Goal: Task Accomplishment & Management: Manage account settings

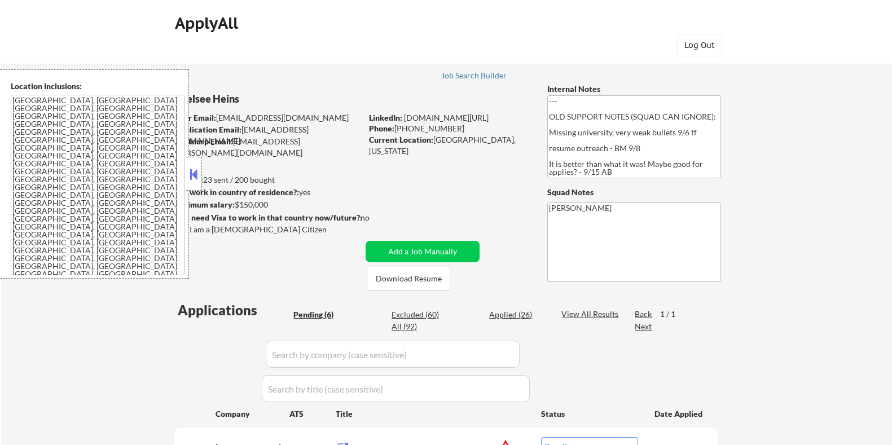
select select ""pending""
select select ""excluded__expired_""
select select ""pending""
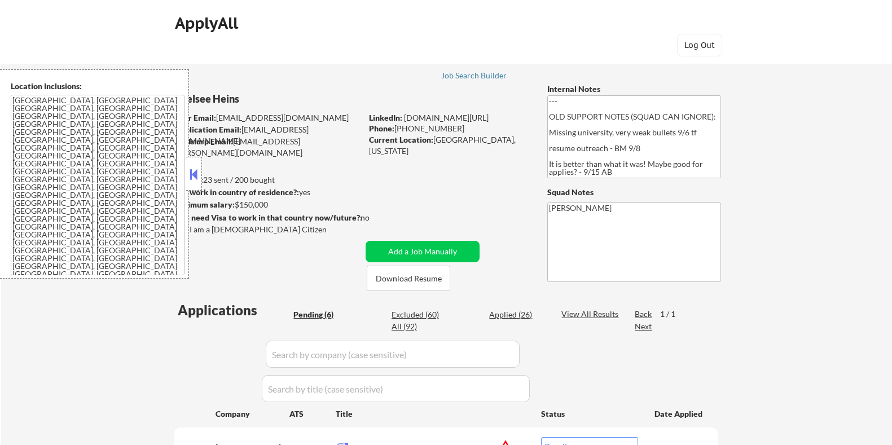
select select ""pending""
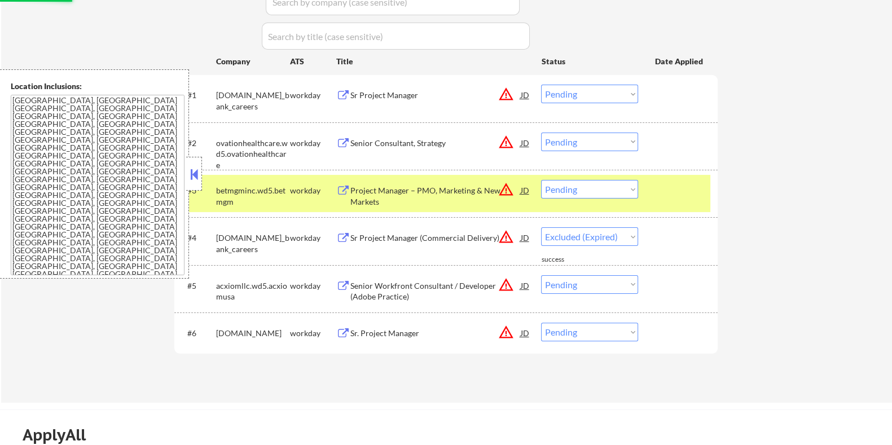
select select ""pending""
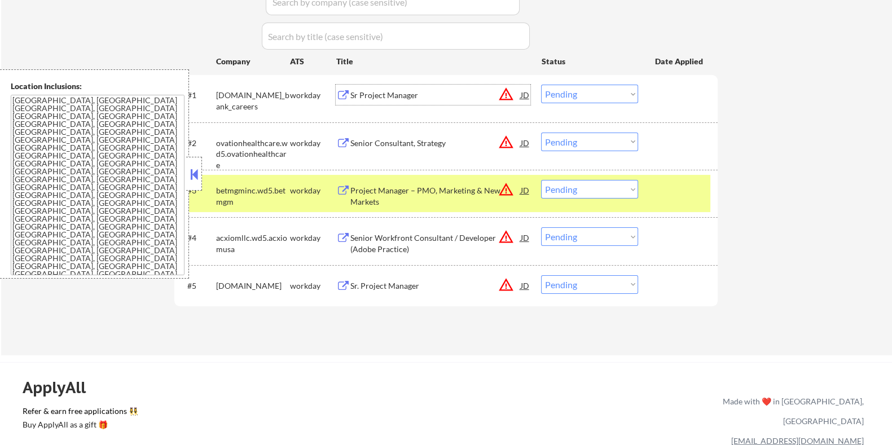
click at [381, 96] on div "Sr Project Manager" at bounding box center [435, 95] width 170 height 11
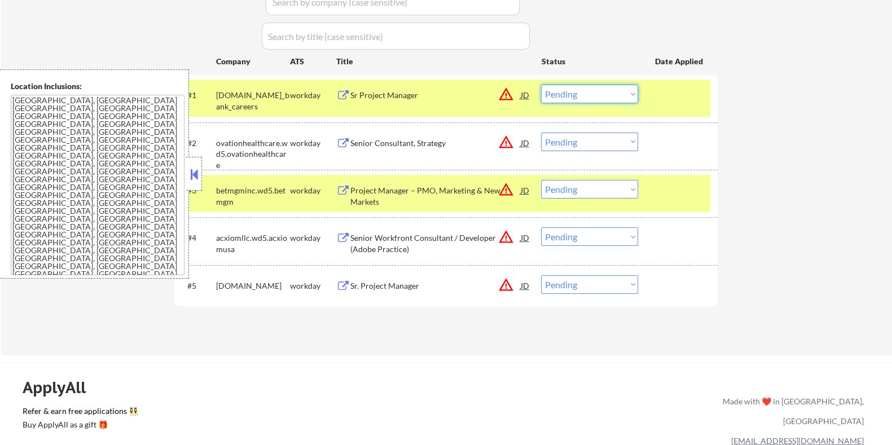
click at [608, 91] on select "Choose an option... Pending Applied Excluded (Questions) Excluded (Expired) Exc…" at bounding box center [589, 94] width 97 height 19
click at [541, 85] on select "Choose an option... Pending Applied Excluded (Questions) Excluded (Expired) Exc…" at bounding box center [589, 94] width 97 height 19
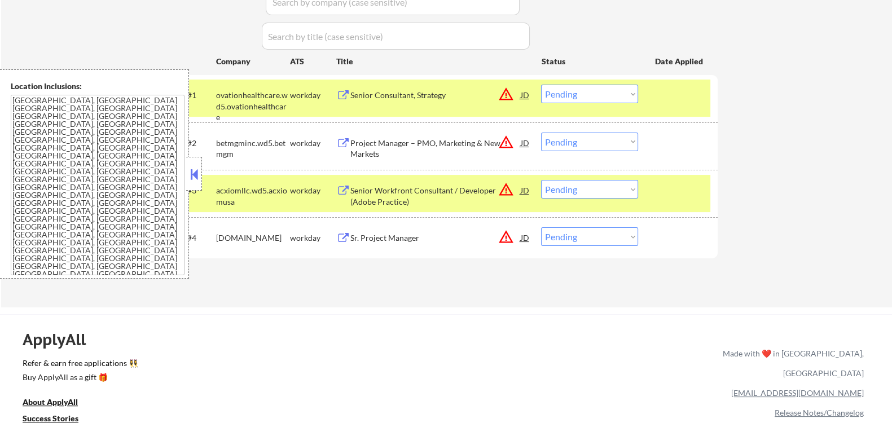
click at [440, 90] on div "Senior Consultant, Strategy" at bounding box center [435, 95] width 170 height 11
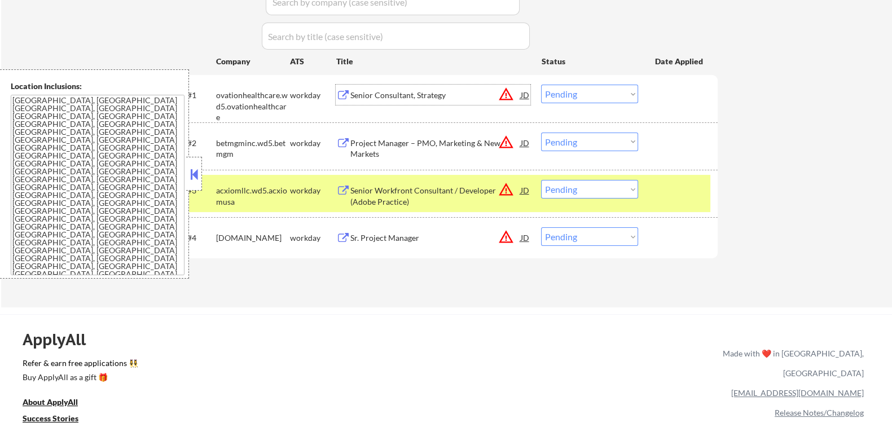
click at [579, 97] on select "Choose an option... Pending Applied Excluded (Questions) Excluded (Expired) Exc…" at bounding box center [589, 94] width 97 height 19
click at [541, 85] on select "Choose an option... Pending Applied Excluded (Questions) Excluded (Expired) Exc…" at bounding box center [589, 94] width 97 height 19
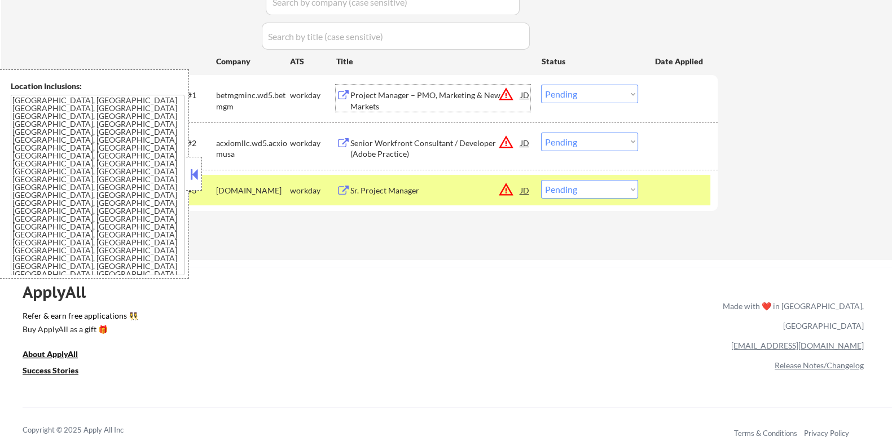
click at [391, 91] on div "Project Manager – PMO, Marketing & New Markets" at bounding box center [435, 101] width 170 height 22
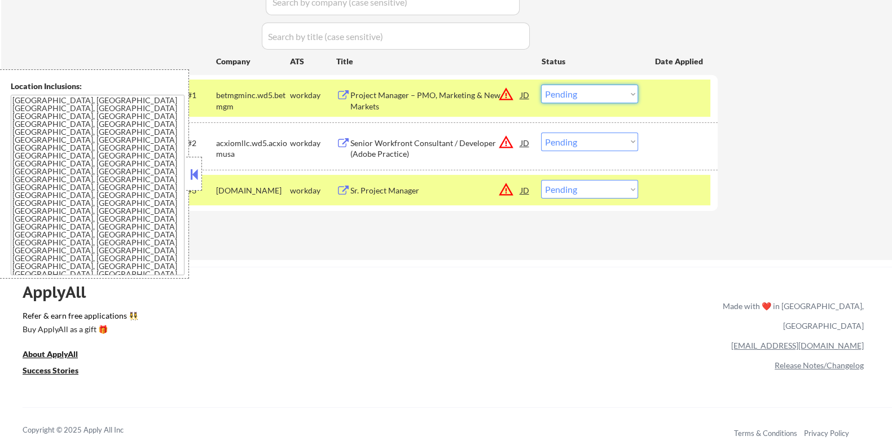
click at [557, 91] on select "Choose an option... Pending Applied Excluded (Questions) Excluded (Expired) Exc…" at bounding box center [589, 94] width 97 height 19
click at [541, 85] on select "Choose an option... Pending Applied Excluded (Questions) Excluded (Expired) Exc…" at bounding box center [589, 94] width 97 height 19
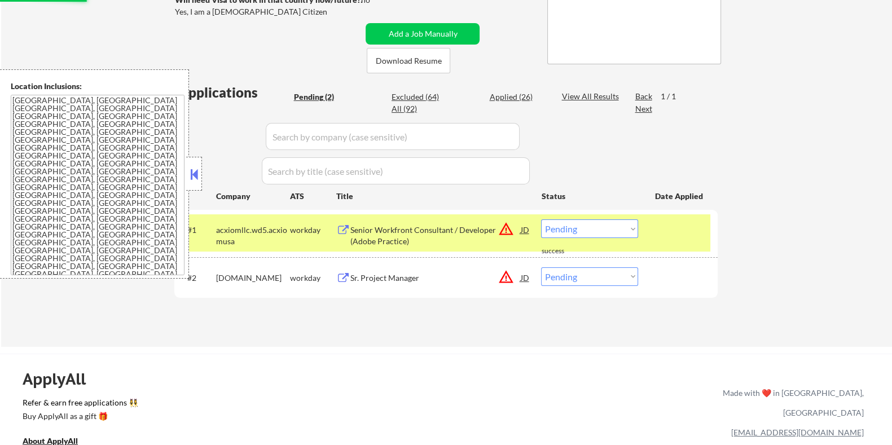
scroll to position [140, 0]
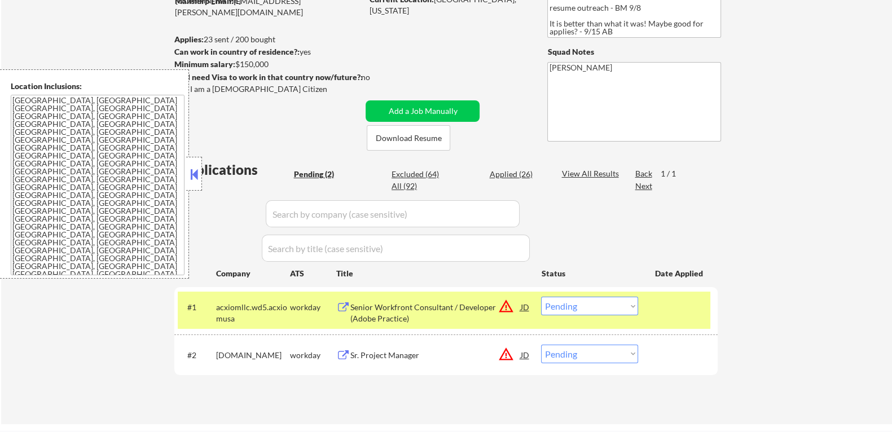
click at [406, 302] on div "Senior Workfront Consultant / Developer (Adobe Practice)" at bounding box center [435, 313] width 170 height 22
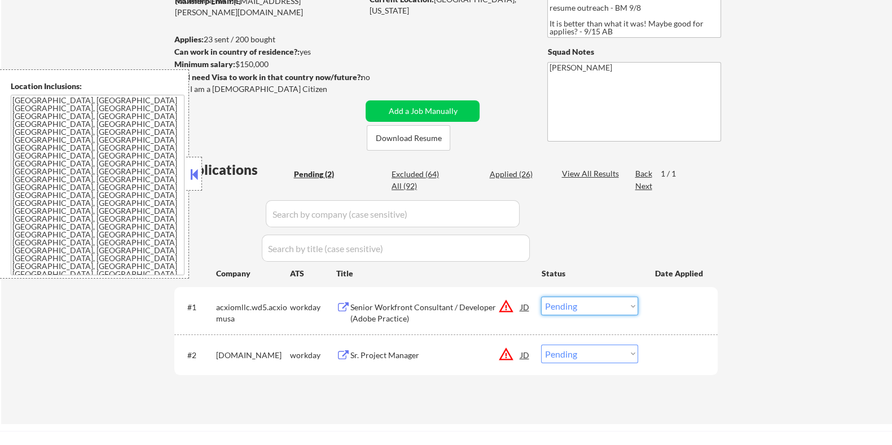
click at [600, 303] on select "Choose an option... Pending Applied Excluded (Questions) Excluded (Expired) Exc…" at bounding box center [589, 306] width 97 height 19
click at [541, 297] on select "Choose an option... Pending Applied Excluded (Questions) Excluded (Expired) Exc…" at bounding box center [589, 306] width 97 height 19
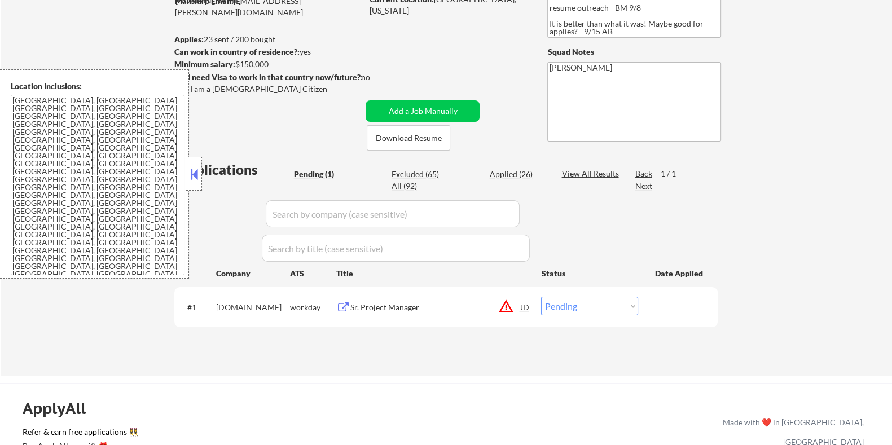
click at [350, 303] on div "Sr. Project Manager" at bounding box center [435, 307] width 170 height 11
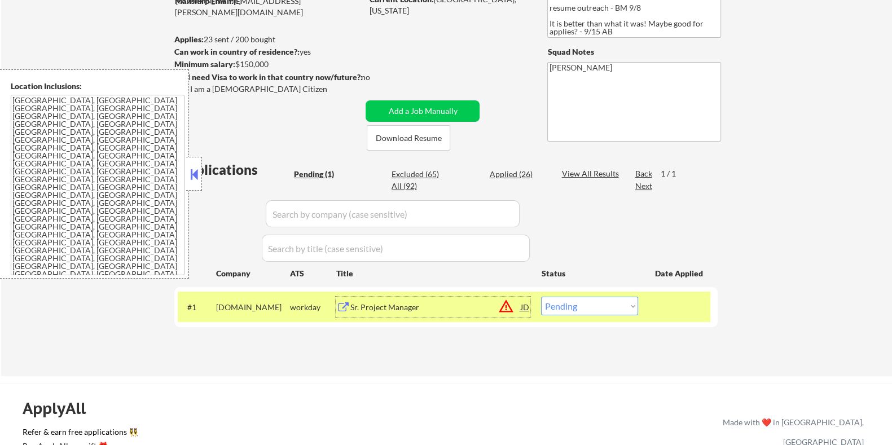
click at [582, 305] on select "Choose an option... Pending Applied Excluded (Questions) Excluded (Expired) Exc…" at bounding box center [589, 306] width 97 height 19
select select ""excluded__bad_match_""
click at [541, 297] on select "Choose an option... Pending Applied Excluded (Questions) Excluded (Expired) Exc…" at bounding box center [589, 306] width 97 height 19
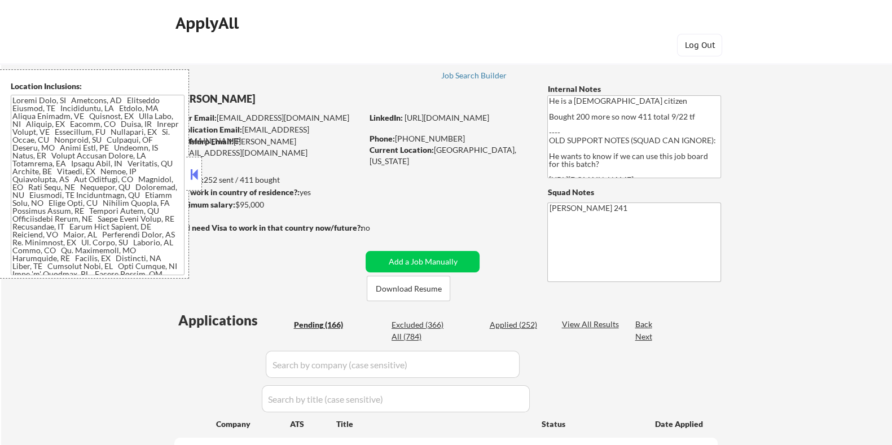
select select ""pending""
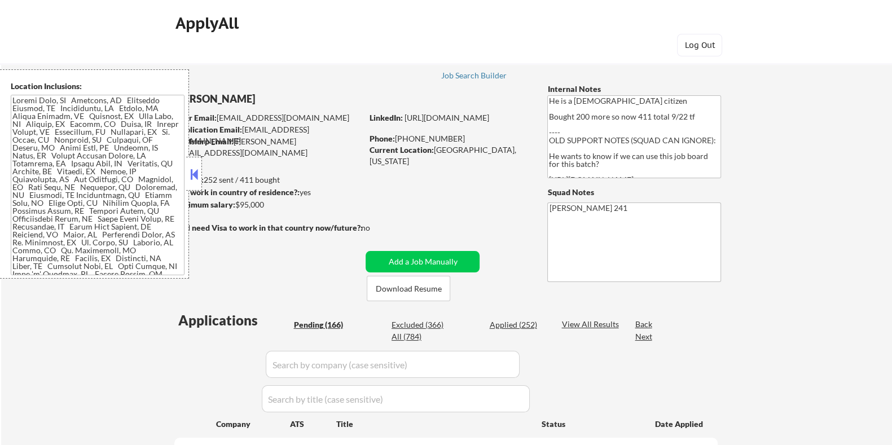
select select ""pending""
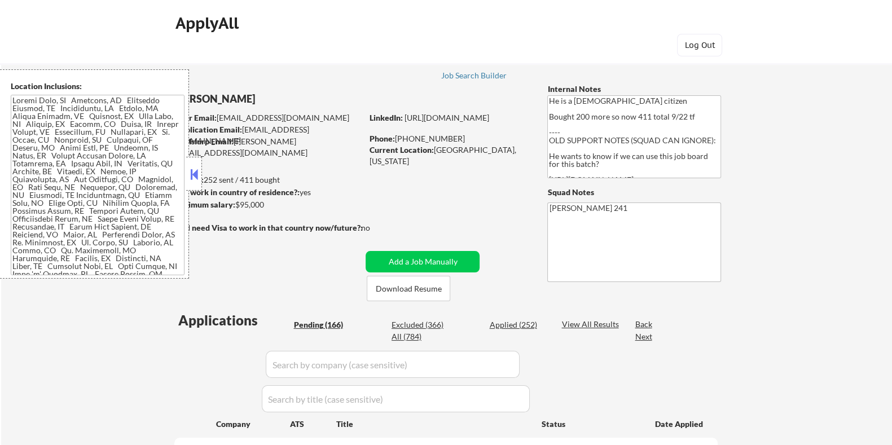
select select ""pending""
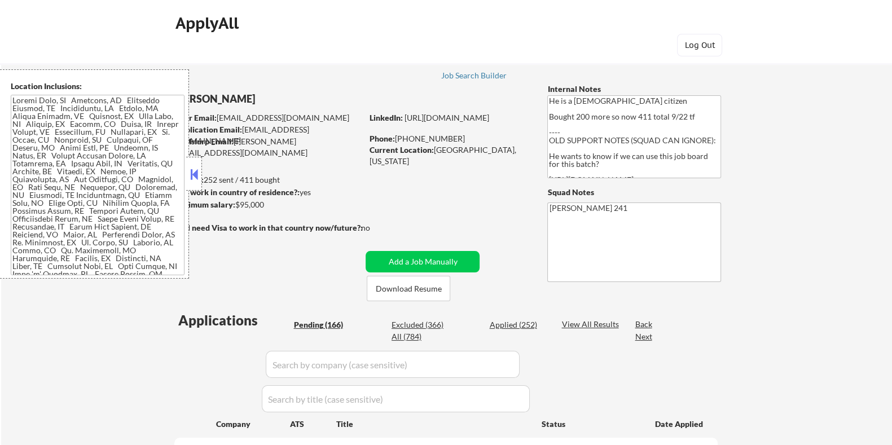
select select ""pending""
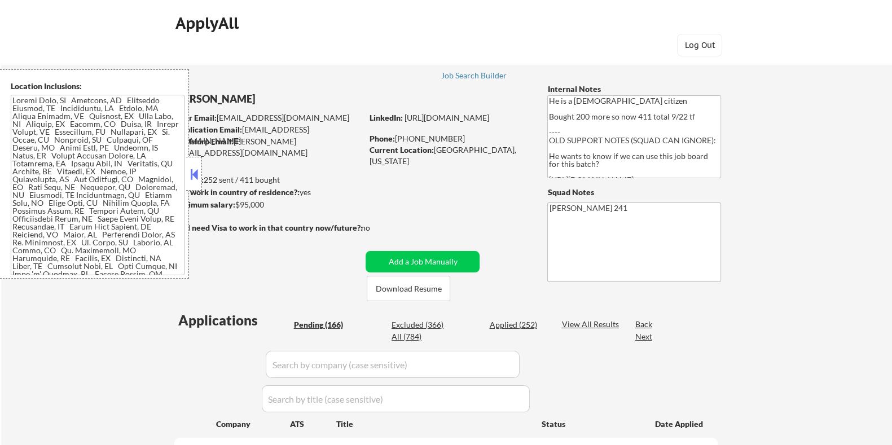
select select ""pending""
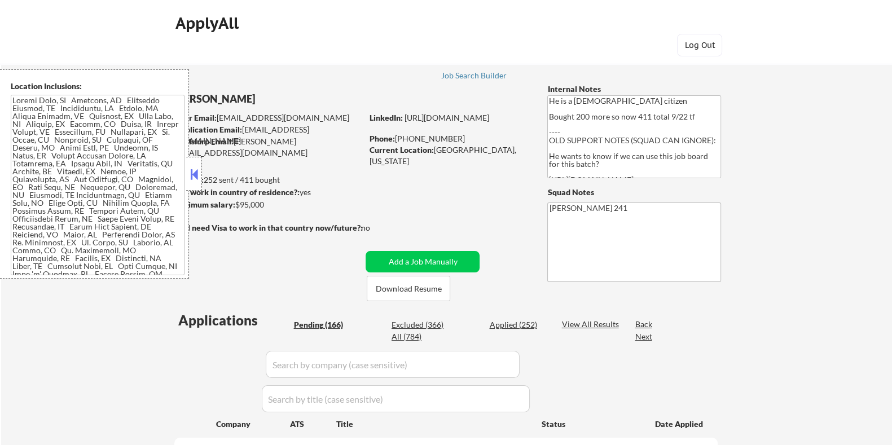
select select ""pending""
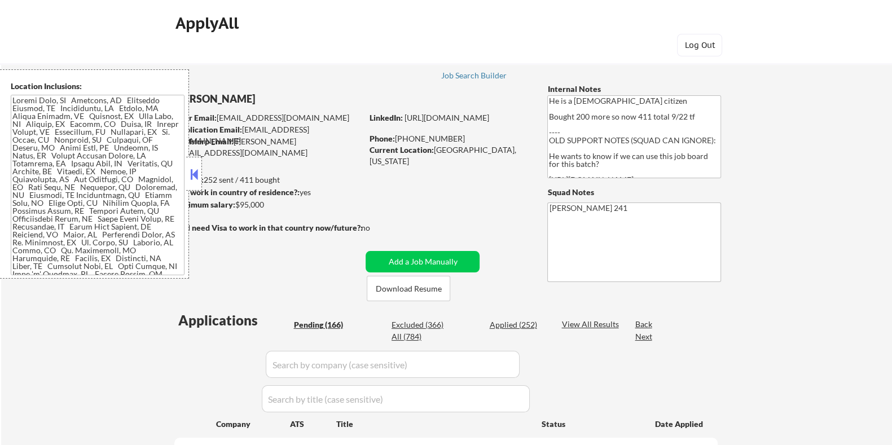
select select ""pending""
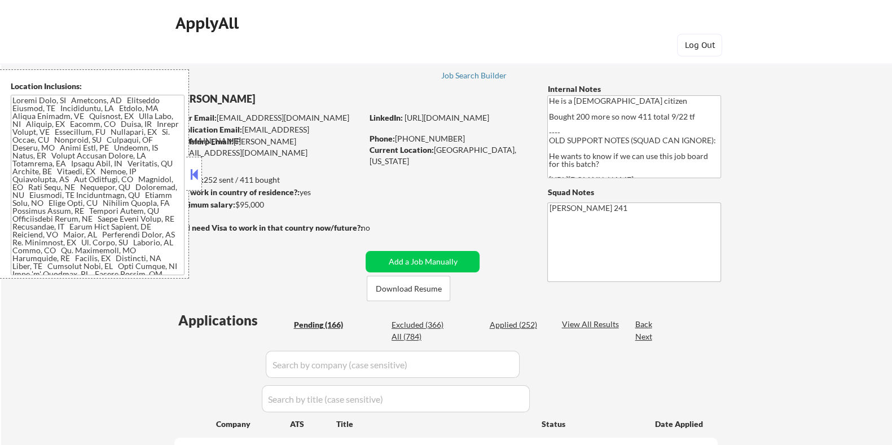
select select ""pending""
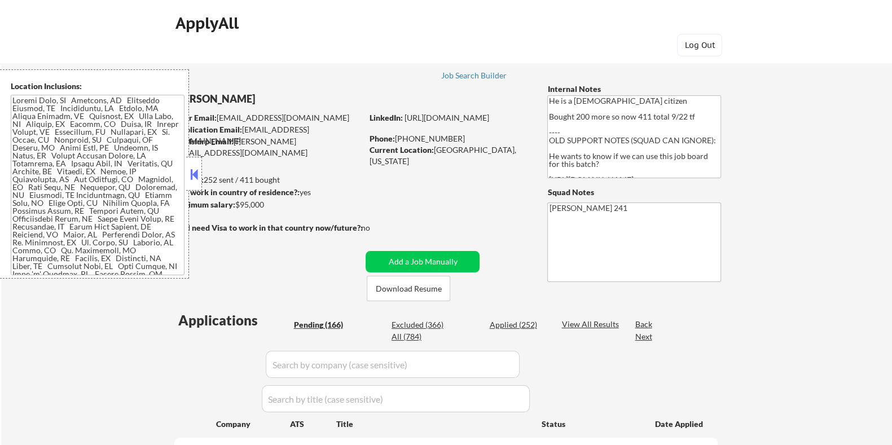
select select ""pending""
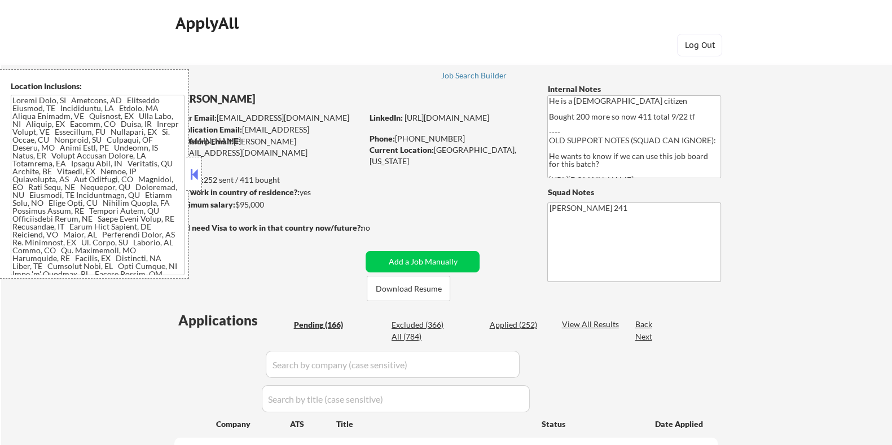
select select ""pending""
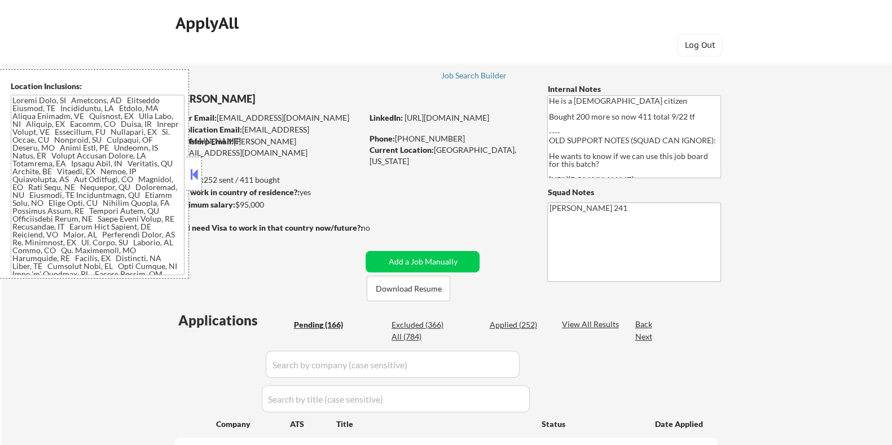
select select ""pending""
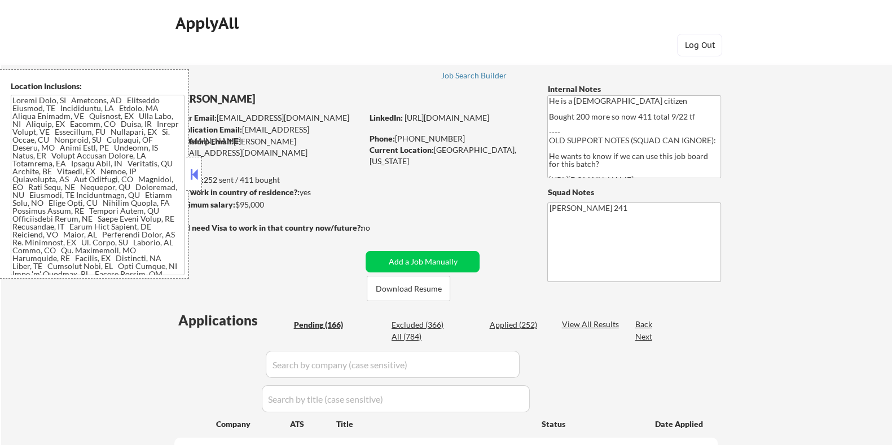
select select ""pending""
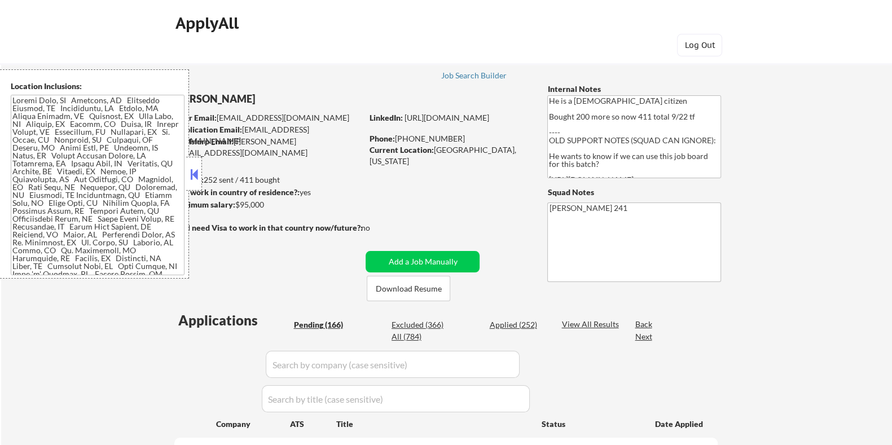
select select ""pending""
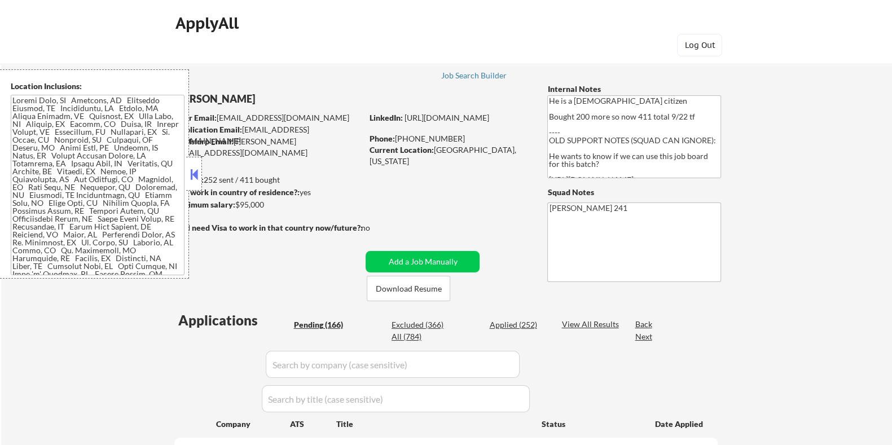
select select ""pending""
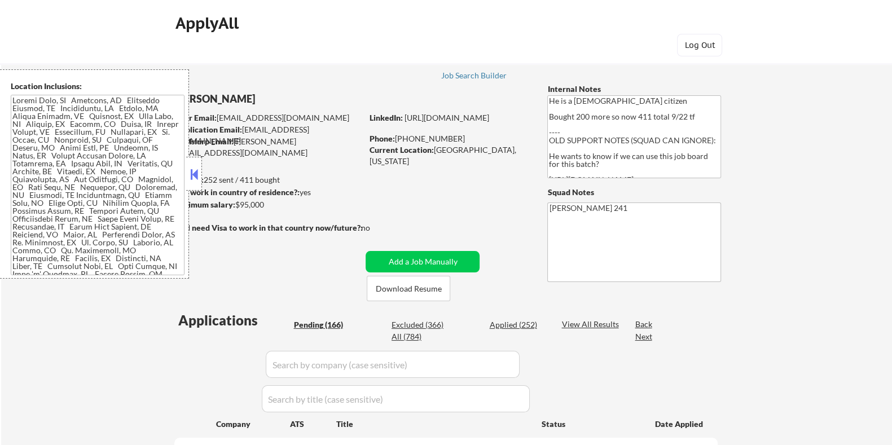
select select ""pending""
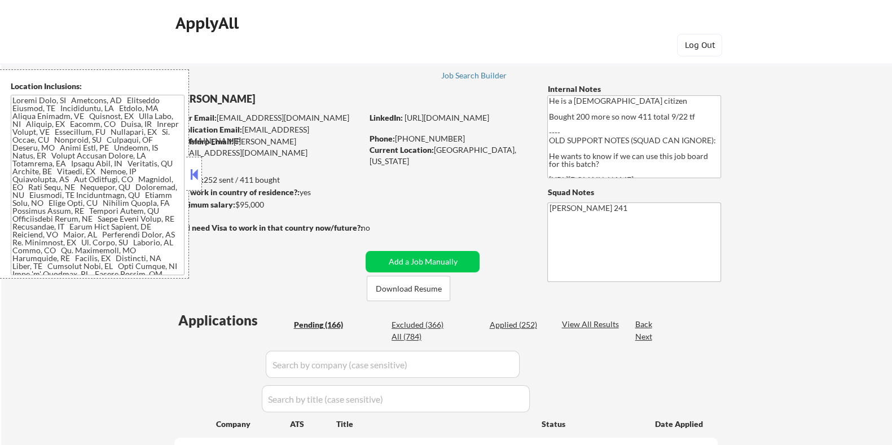
select select ""pending""
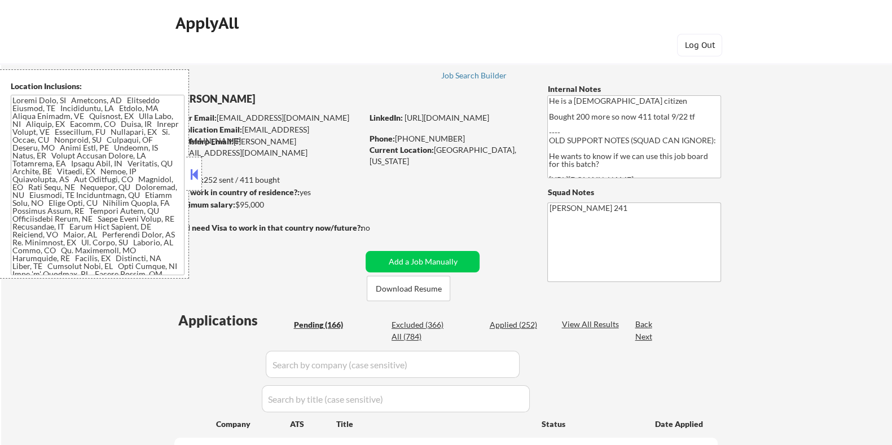
select select ""pending""
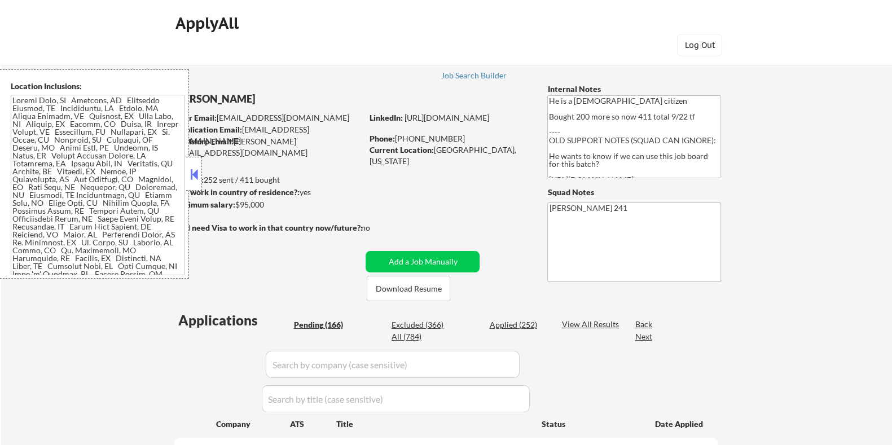
select select ""pending""
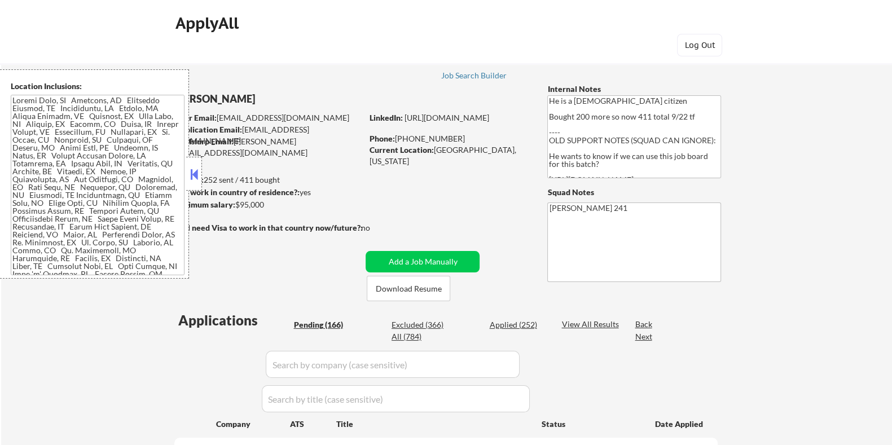
select select ""pending""
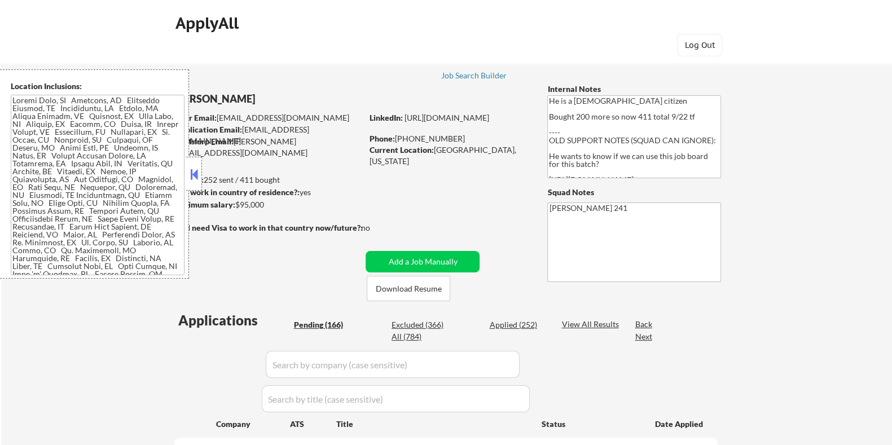
select select ""pending""
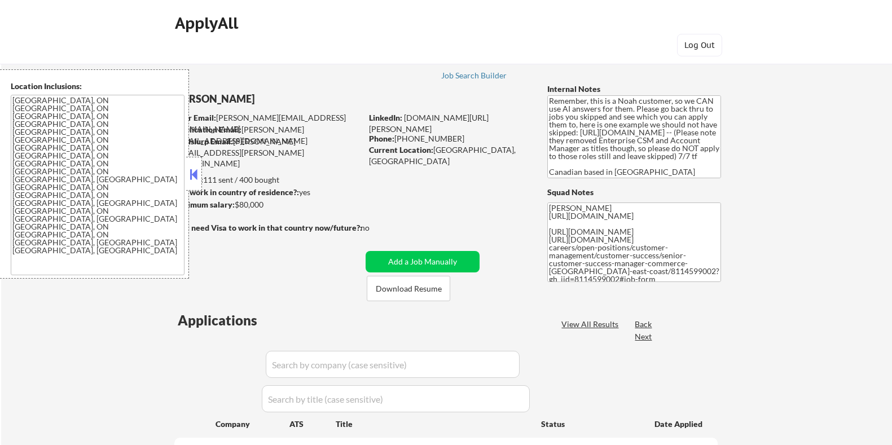
select select ""pending""
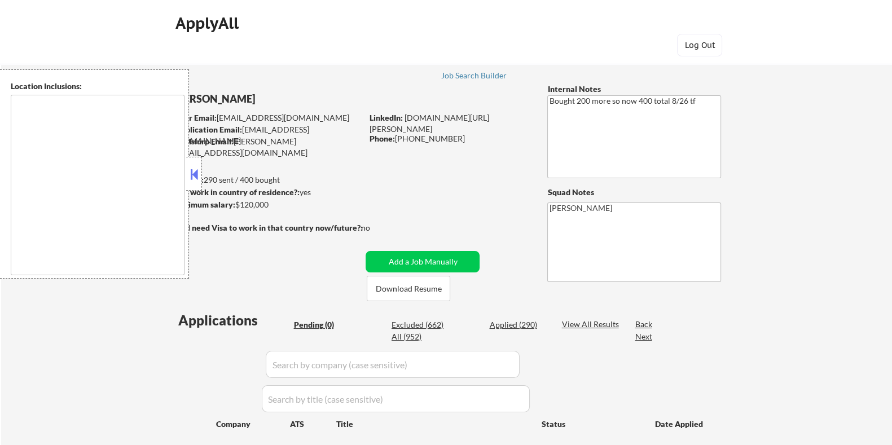
type textarea "Seattle, WA Mercer Island, WA Shoreline, WA Tukwila, WA Burien, WA SeaTac, WA W…"
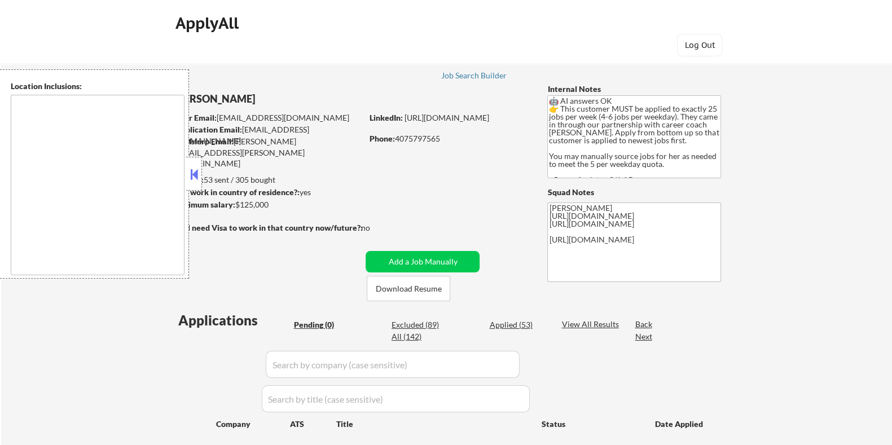
type textarea "Seattle, WA Mercer Island, WA Shoreline, WA Tukwila, WA Burien, WA SeaTac, WA W…"
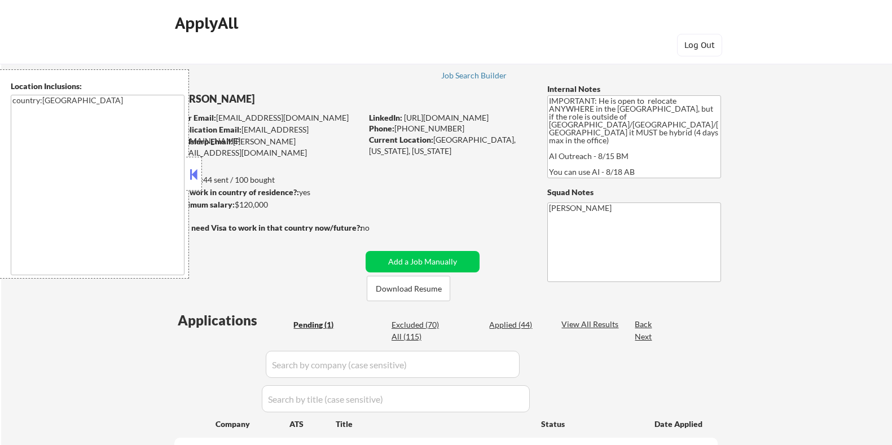
select select ""pending""
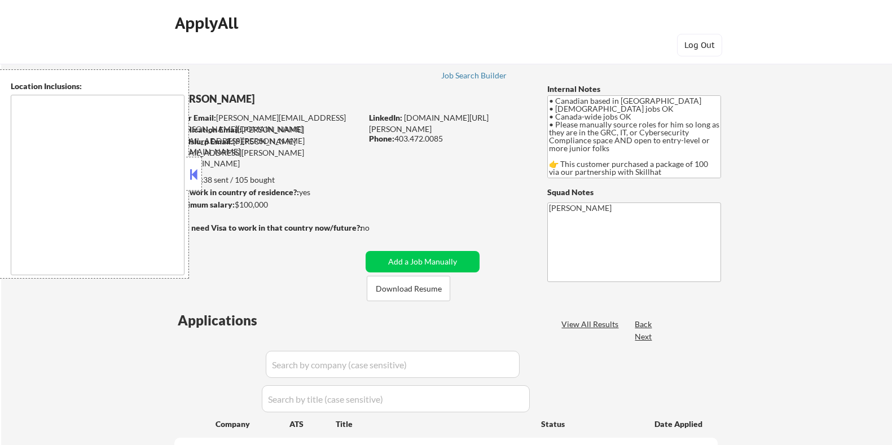
select select ""pending""
type textarea "country:CA"
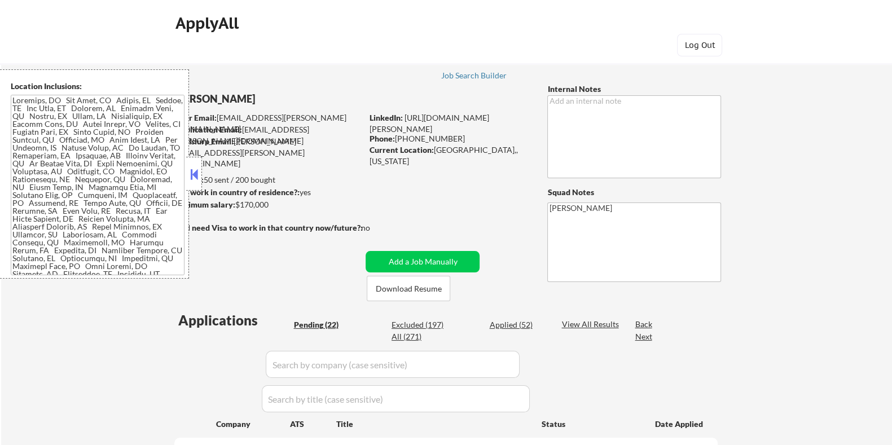
select select ""pending""
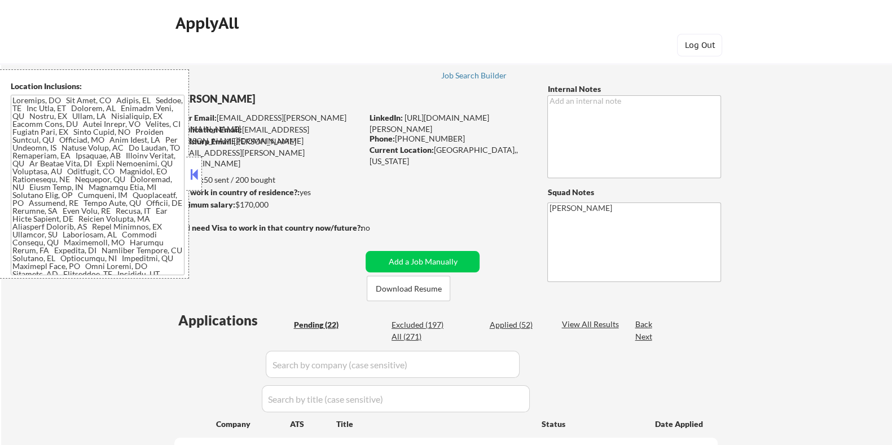
select select ""pending""
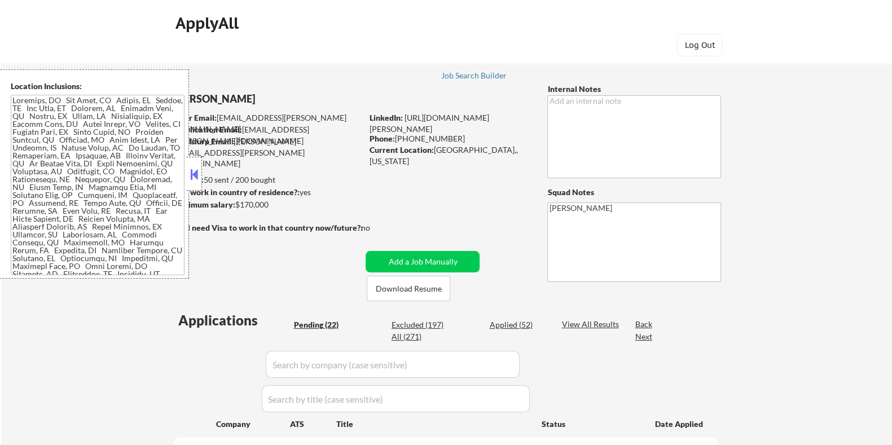
select select ""pending""
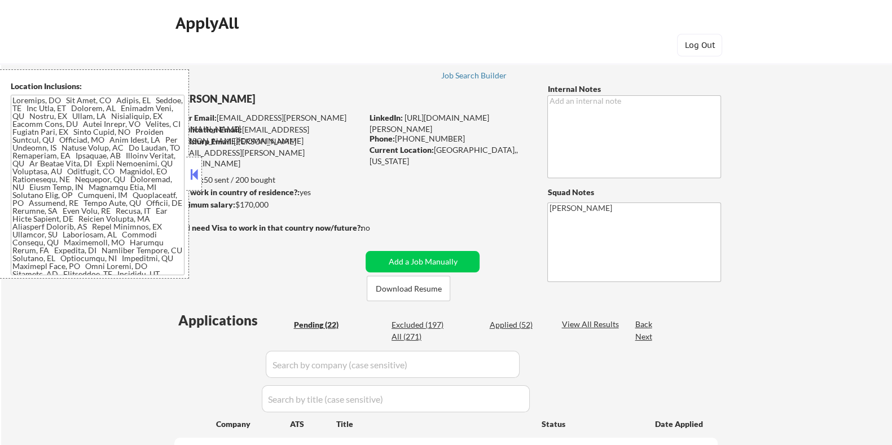
select select ""pending""
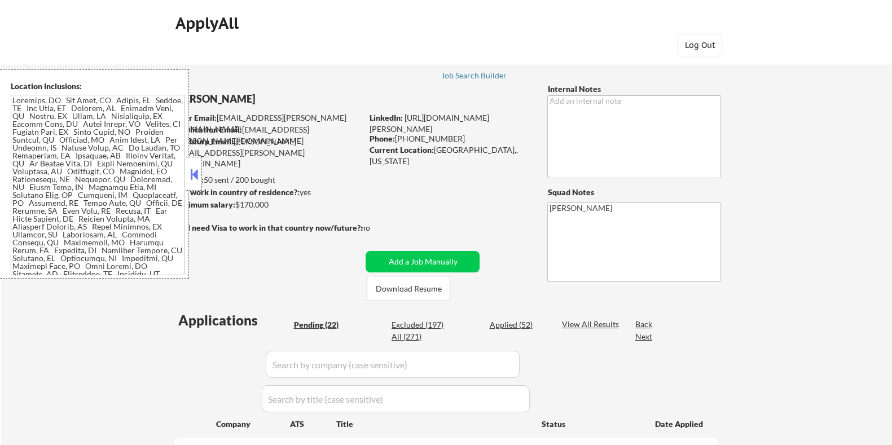
select select ""pending""
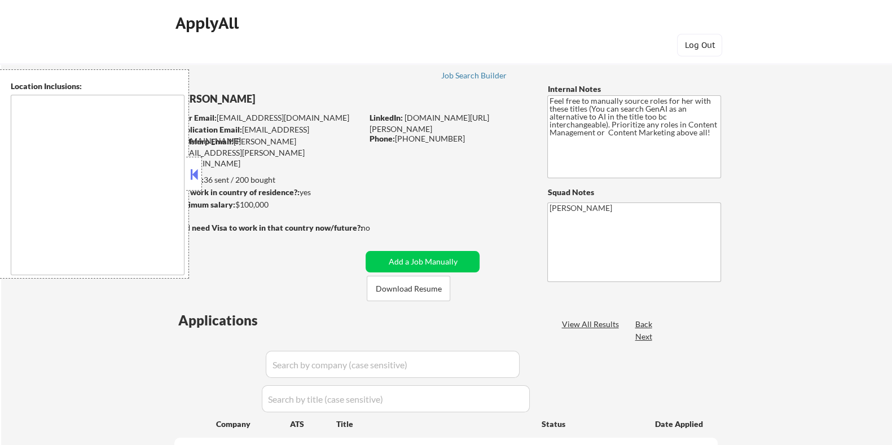
select select ""pending""
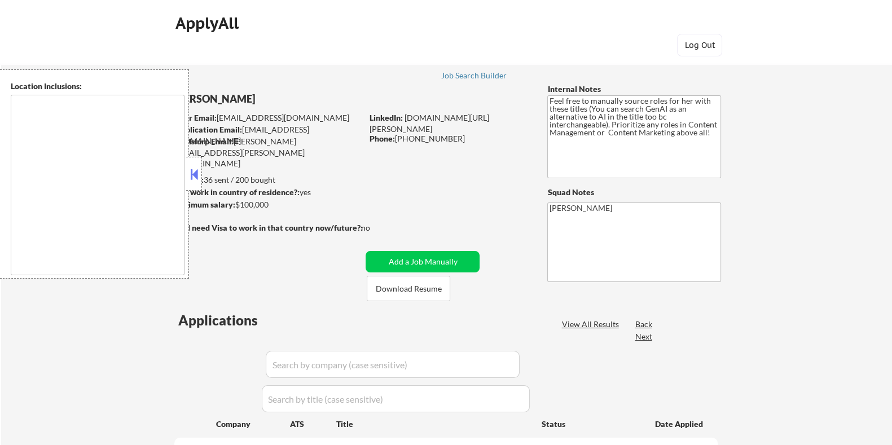
select select ""pending""
type textarea "[GEOGRAPHIC_DATA], [GEOGRAPHIC_DATA] [GEOGRAPHIC_DATA][PERSON_NAME], [GEOGRAPHI…"
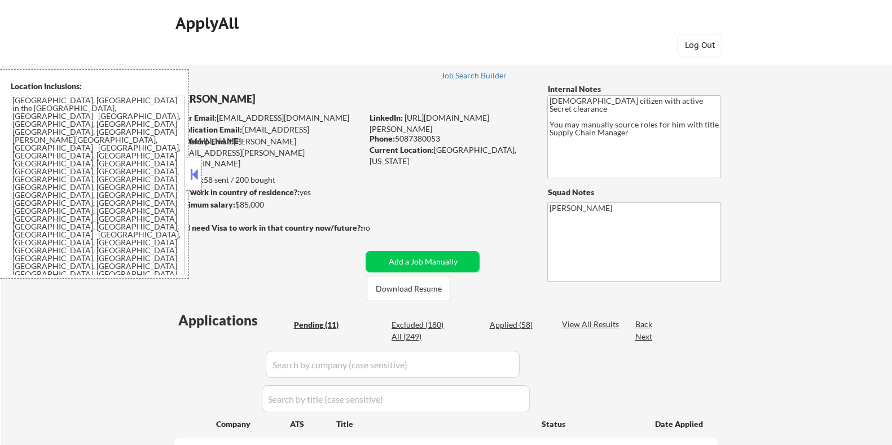
select select ""pending""
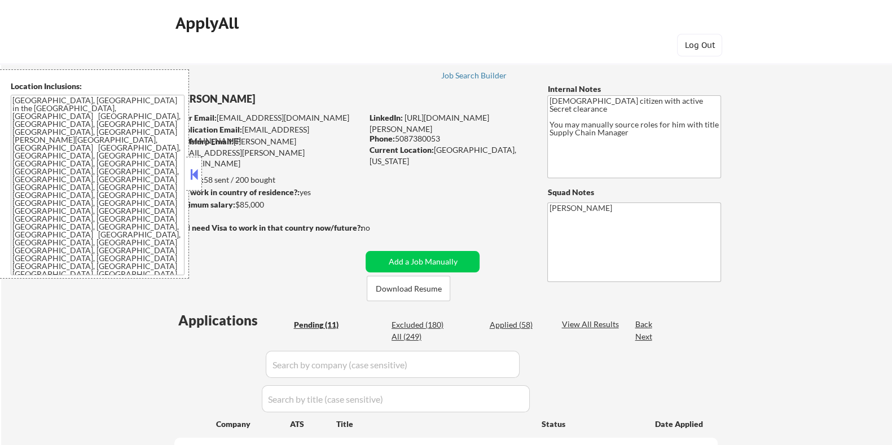
select select ""pending""
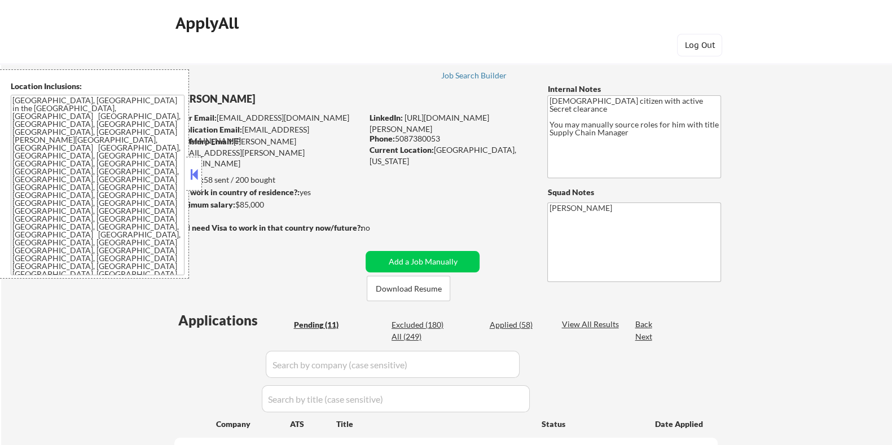
select select ""pending""
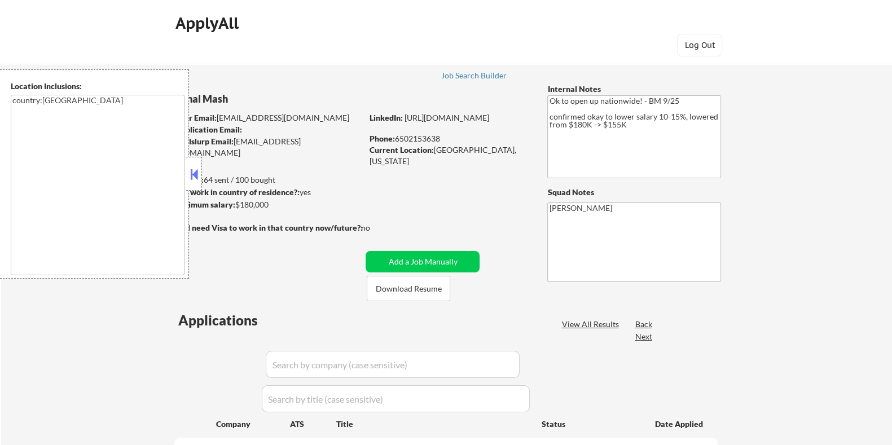
select select ""pending""
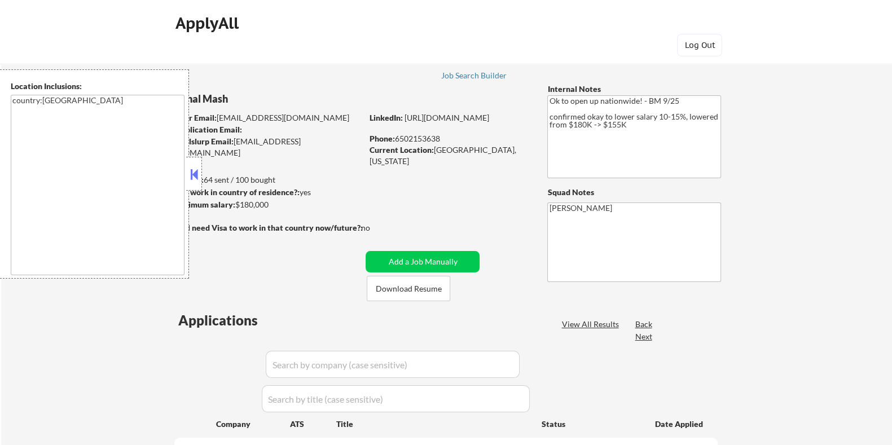
select select ""pending""
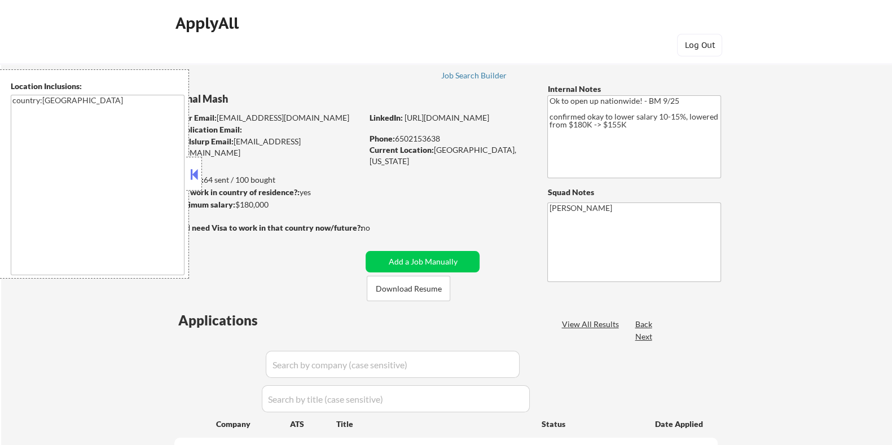
select select ""pending""
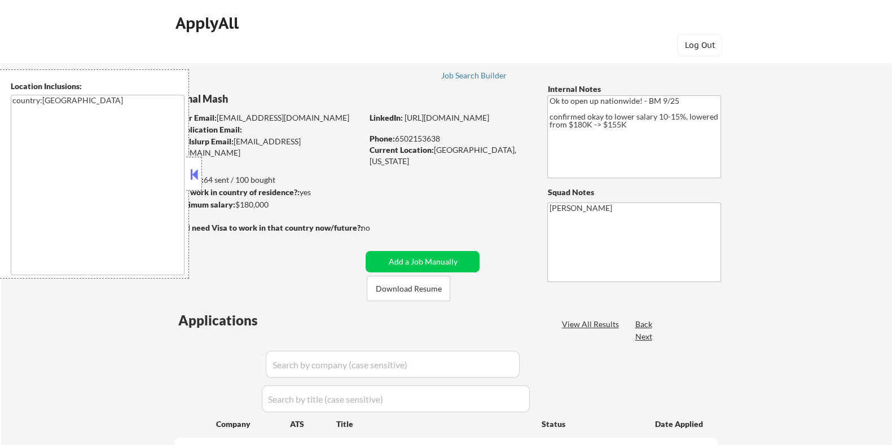
select select ""pending""
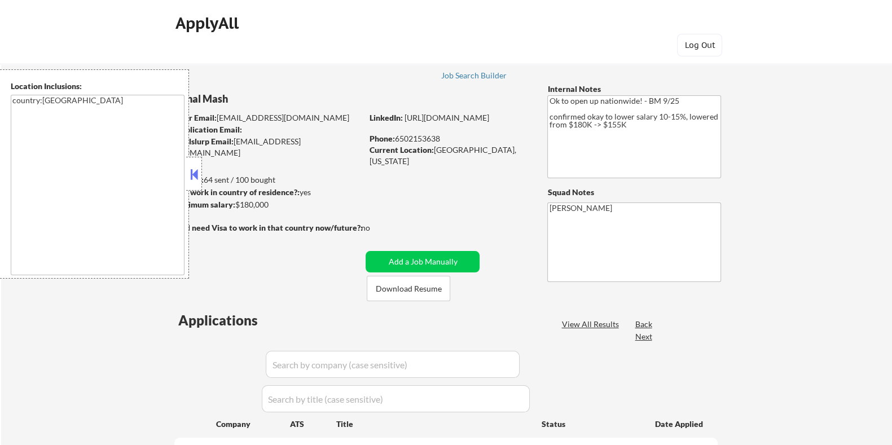
select select ""pending""
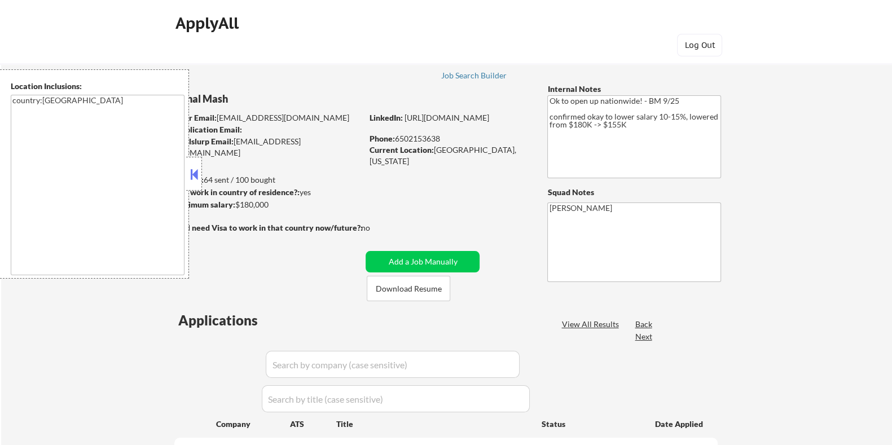
select select ""pending""
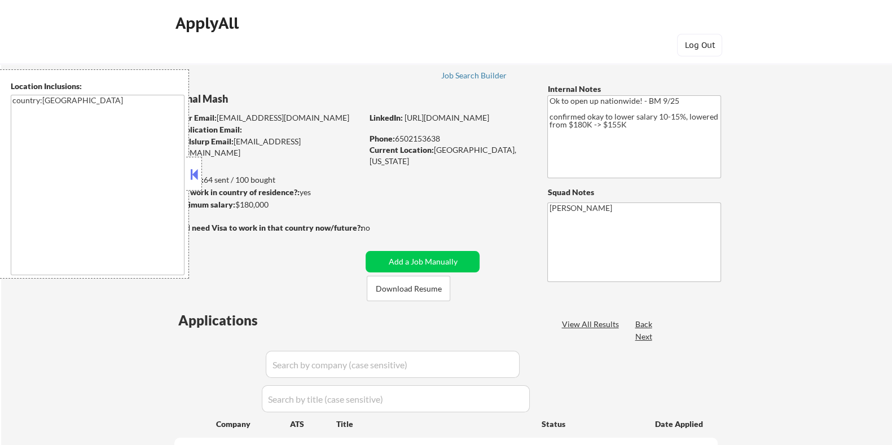
select select ""pending""
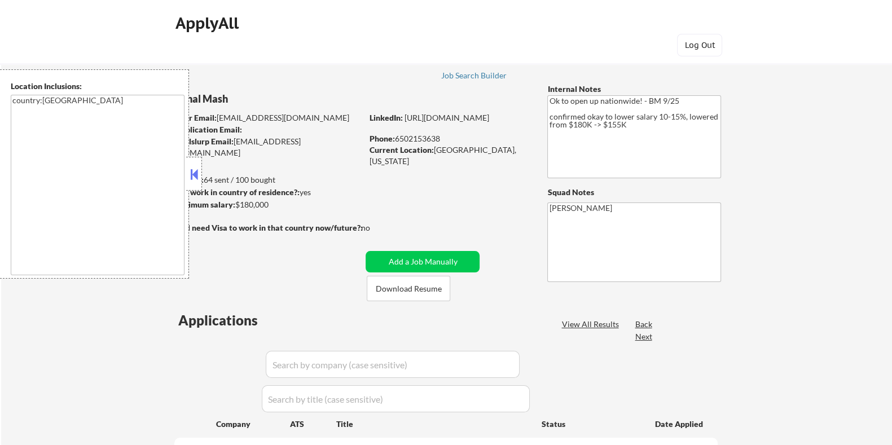
select select ""pending""
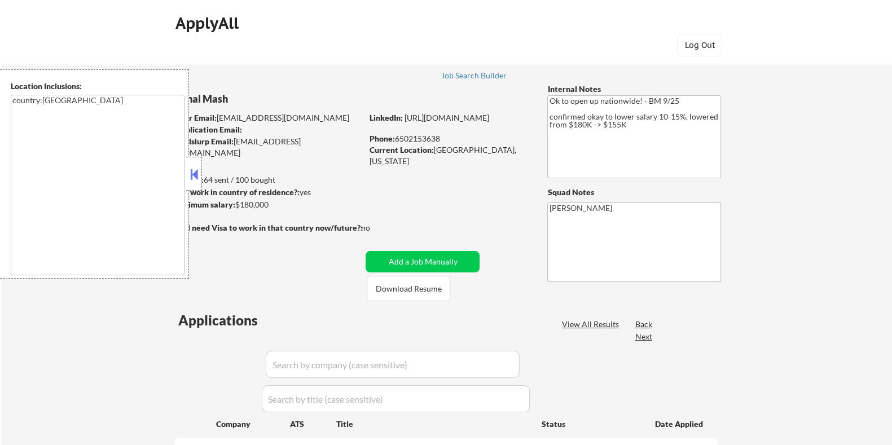
select select ""pending""
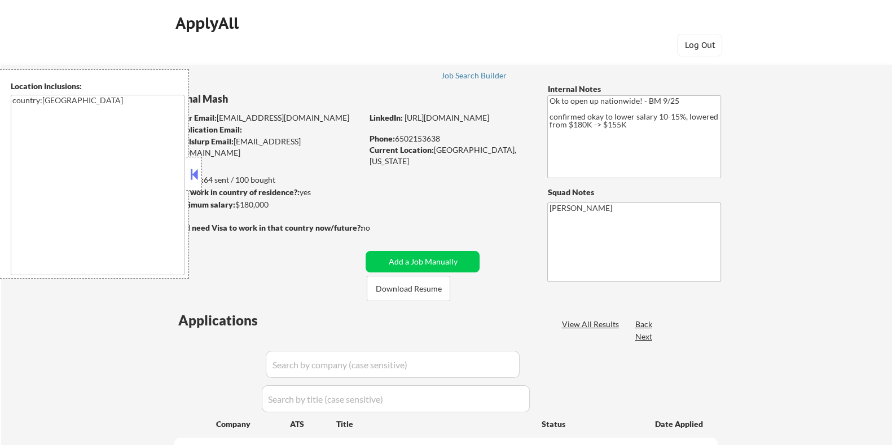
select select ""pending""
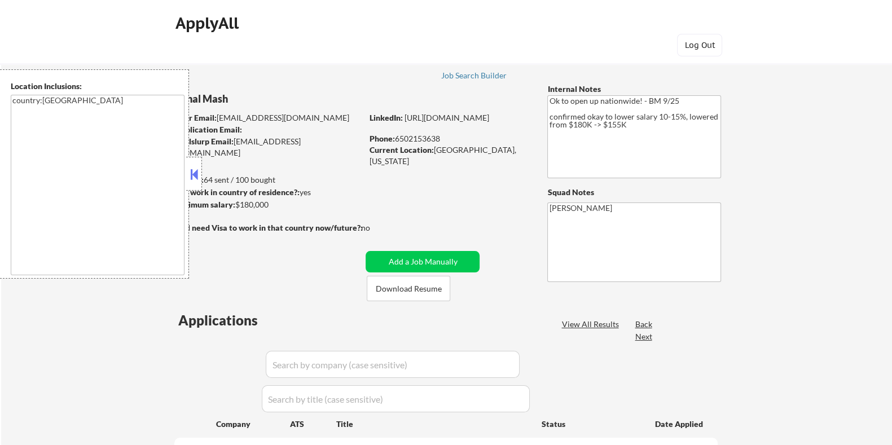
select select ""pending""
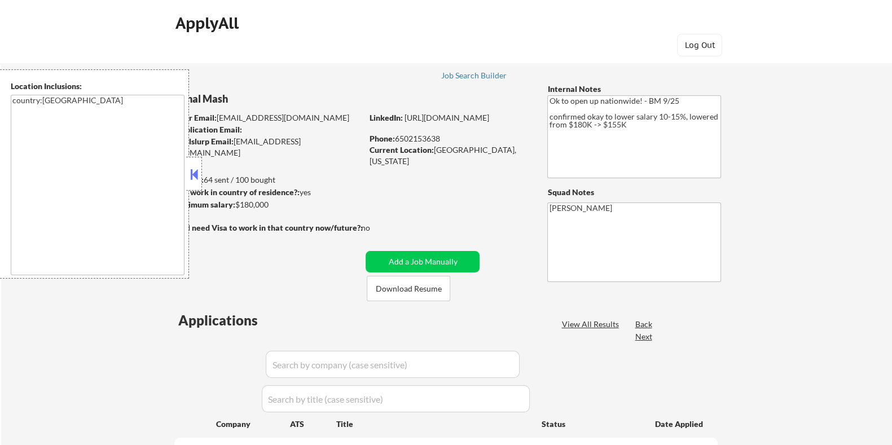
select select ""pending""
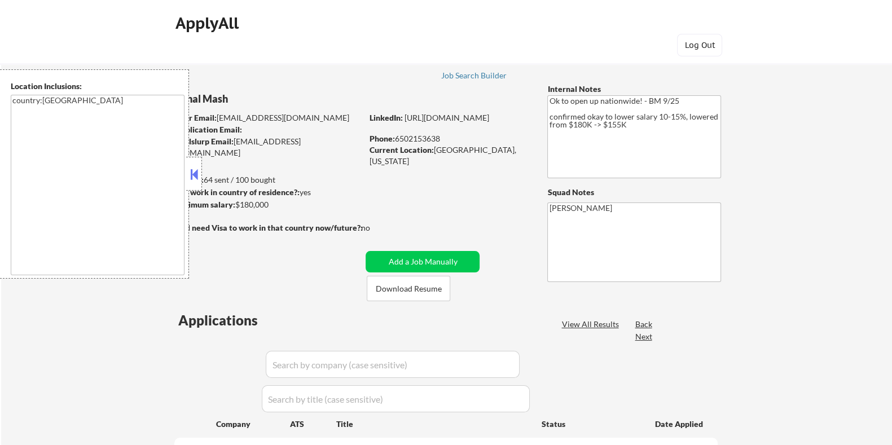
select select ""pending""
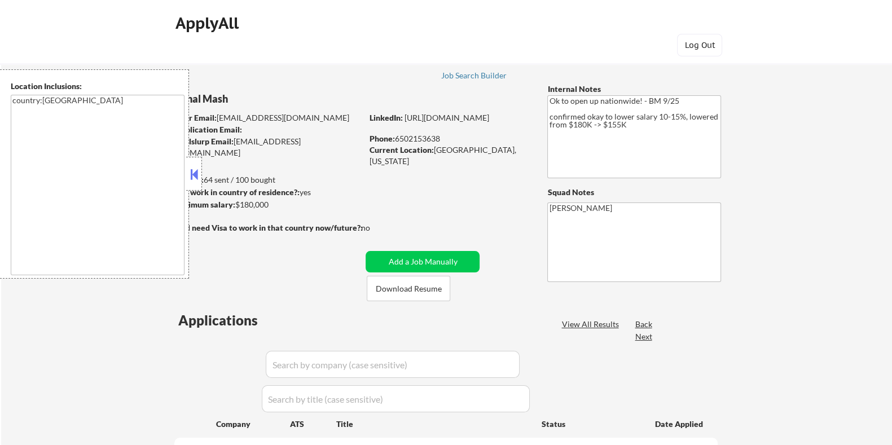
select select ""pending""
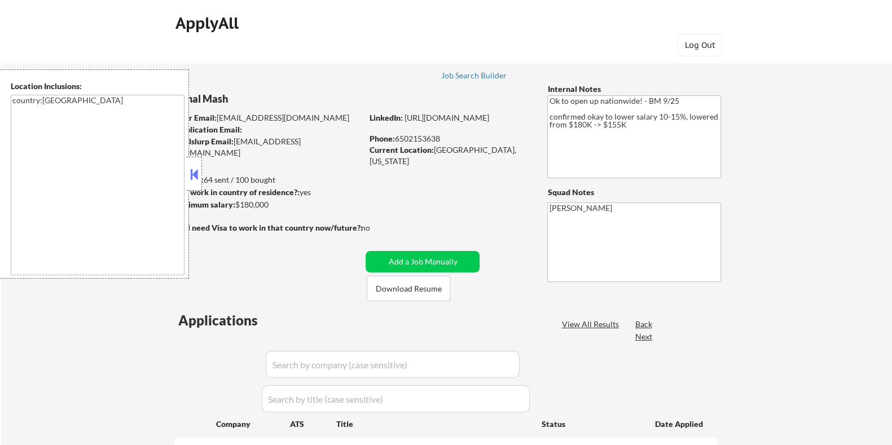
select select ""pending""
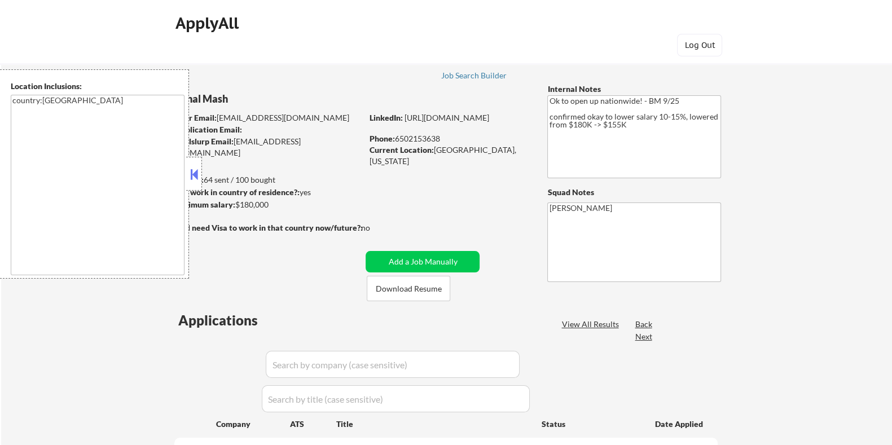
select select ""pending""
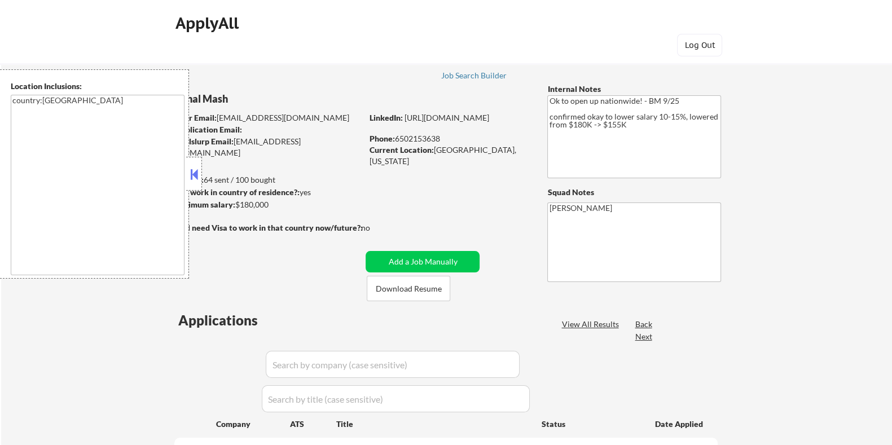
select select ""pending""
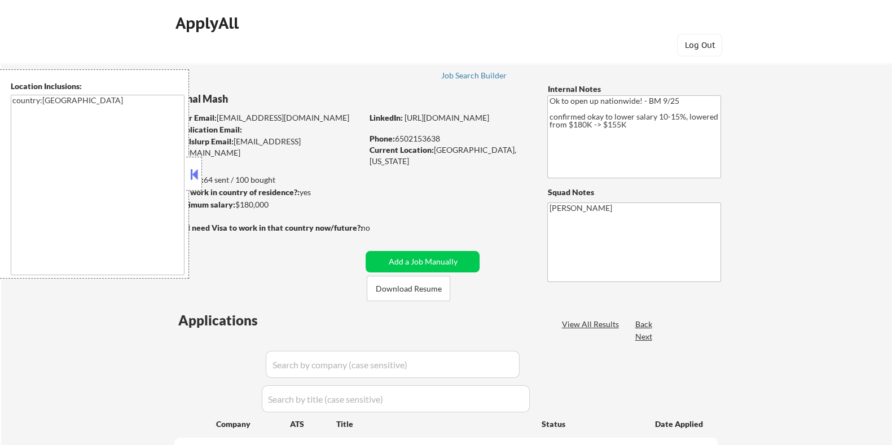
select select ""pending""
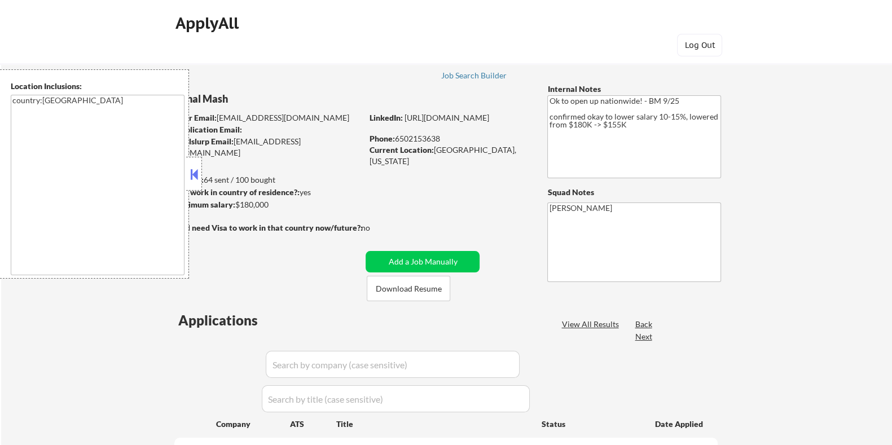
select select ""pending""
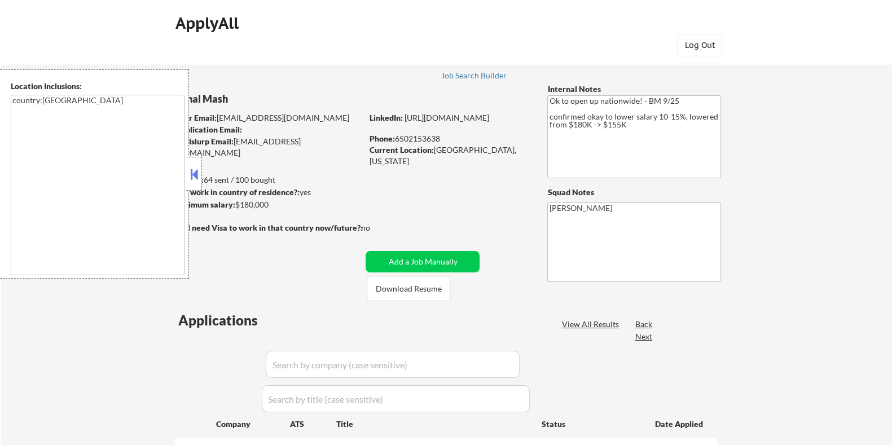
select select ""pending""
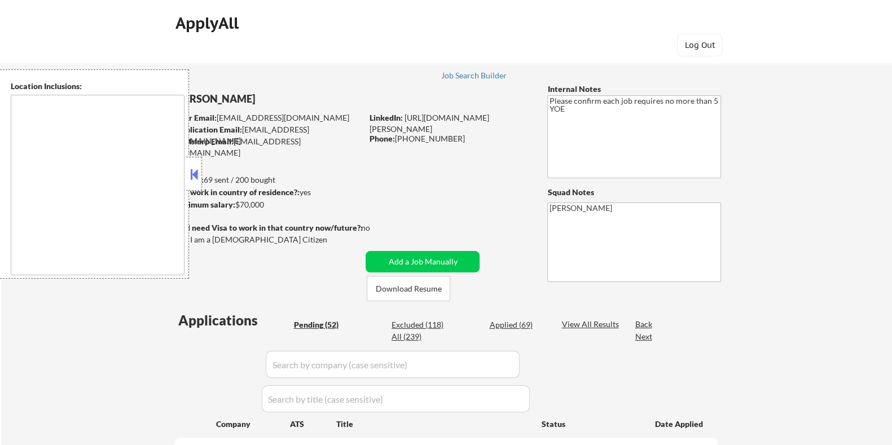
type textarea "Santa Clara, CA Campbell, CA Milpitas, CA Cupertino, CA Sunnyvale, CA Los Gatos…"
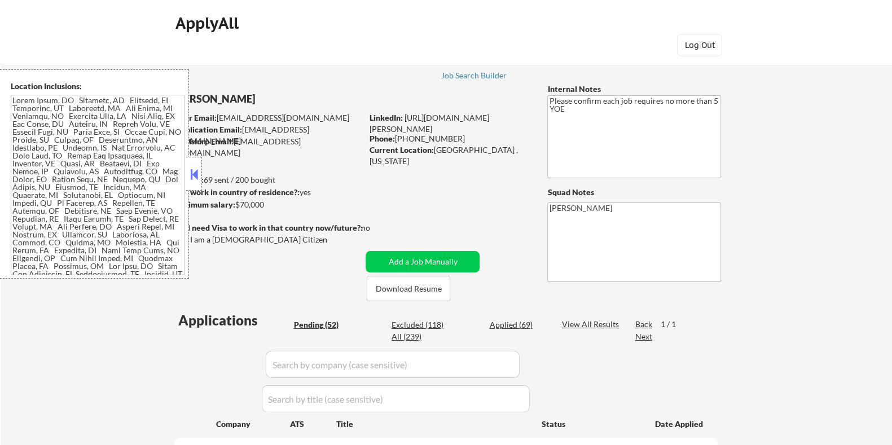
select select ""pending""
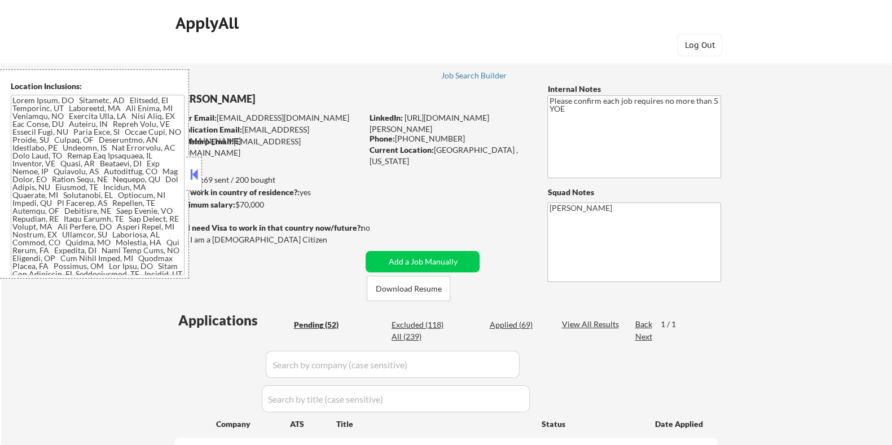
select select ""pending""
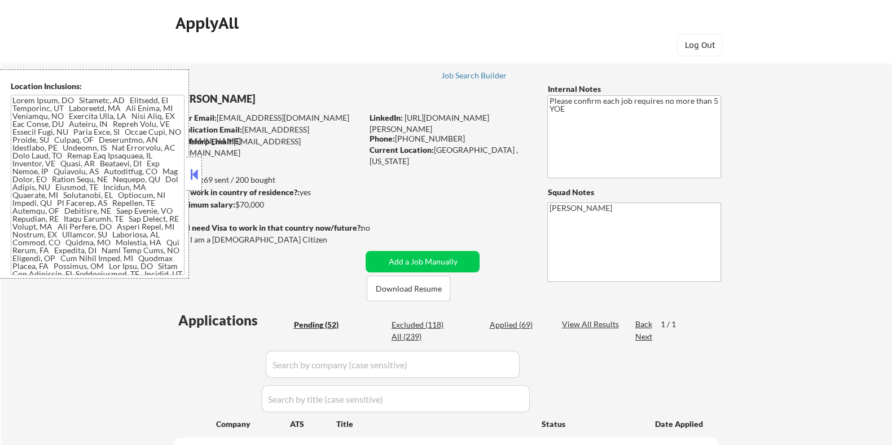
select select ""pending""
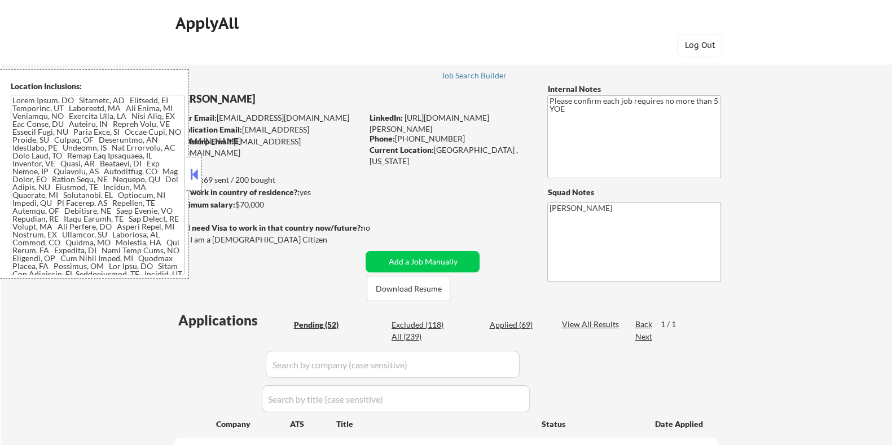
select select ""pending""
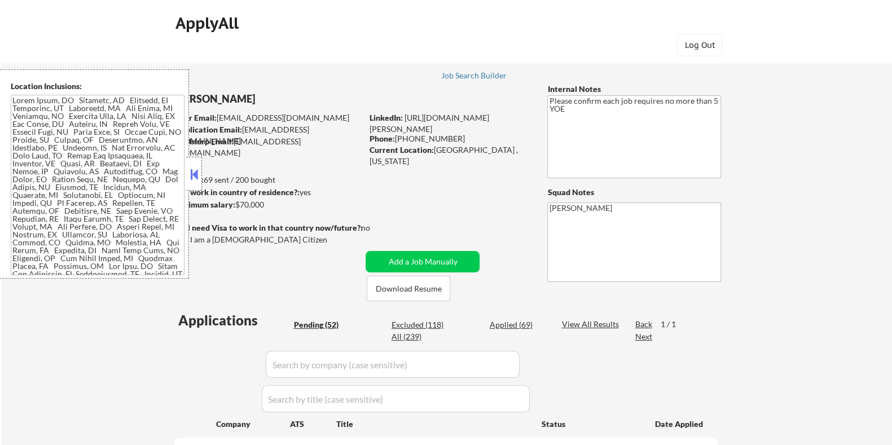
select select ""pending""
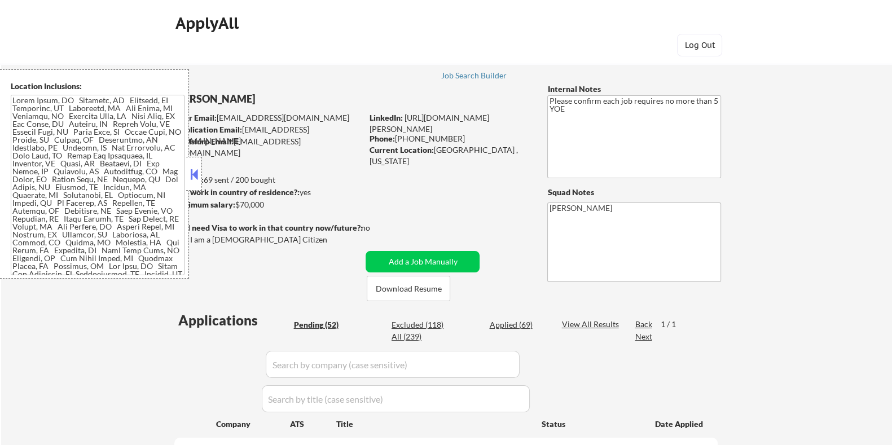
select select ""pending""
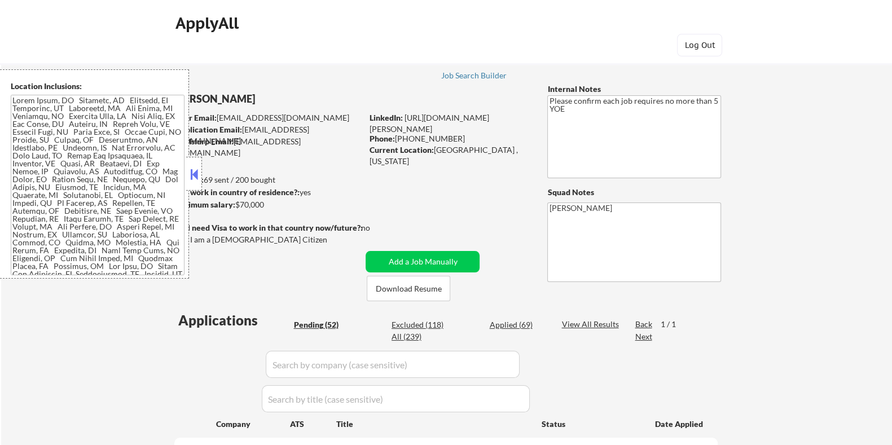
select select ""pending""
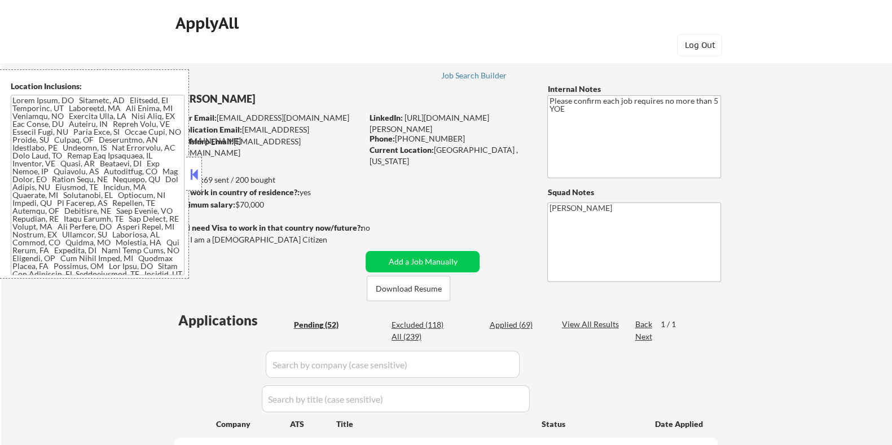
select select ""pending""
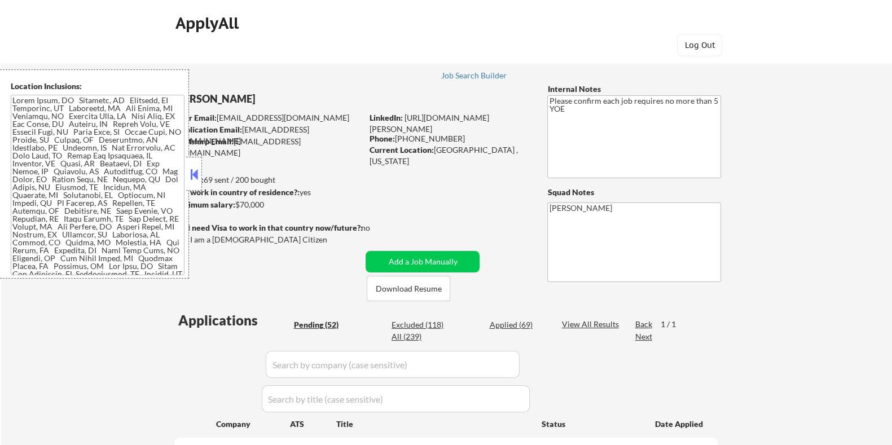
select select ""pending""
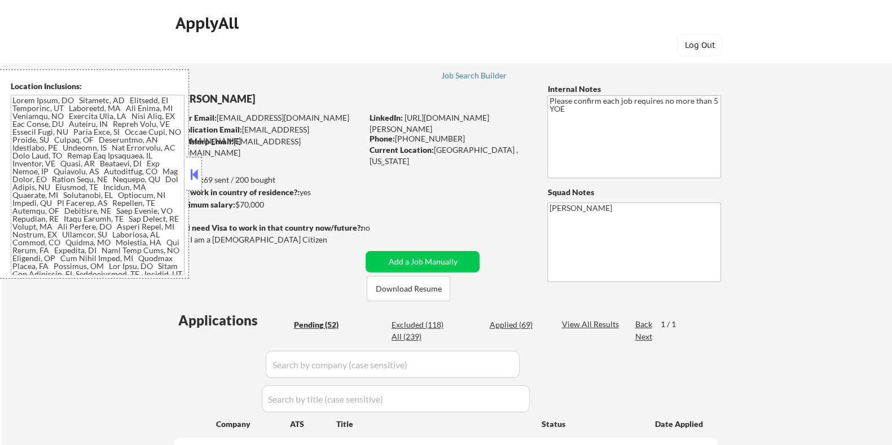
select select ""pending""
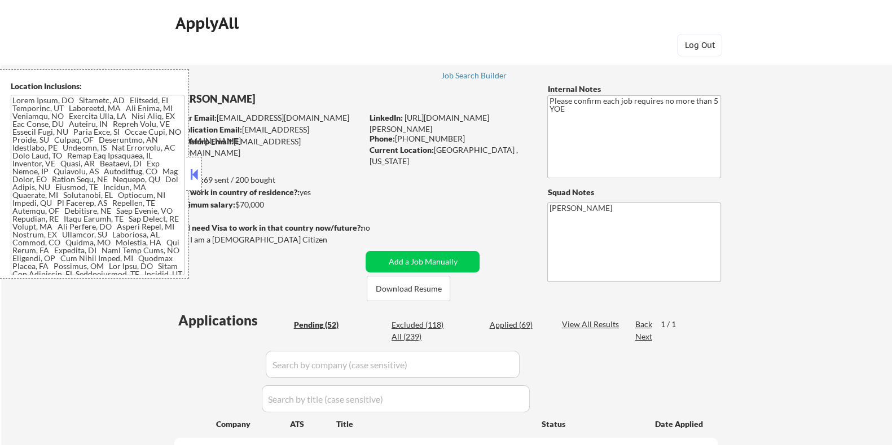
select select ""pending""
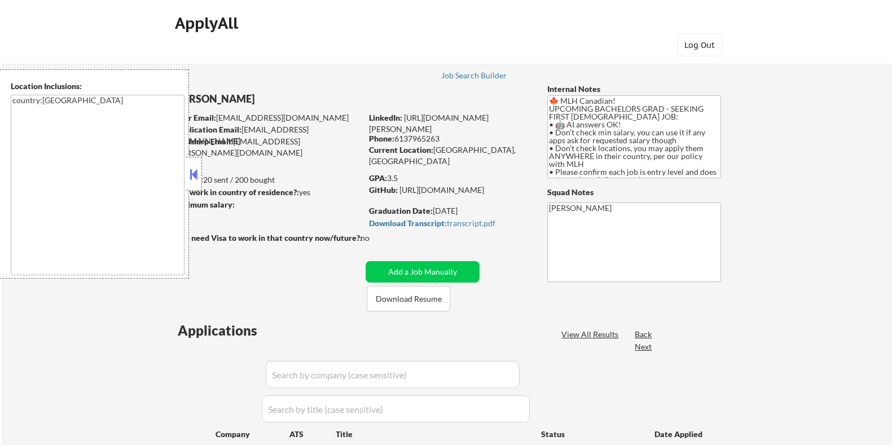
select select ""pending""
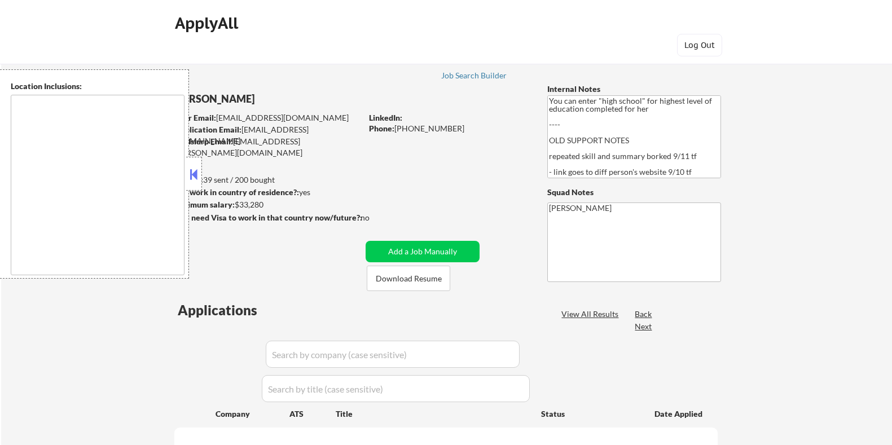
type textarea "[GEOGRAPHIC_DATA], [GEOGRAPHIC_DATA] [GEOGRAPHIC_DATA], [GEOGRAPHIC_DATA] [GEOG…"
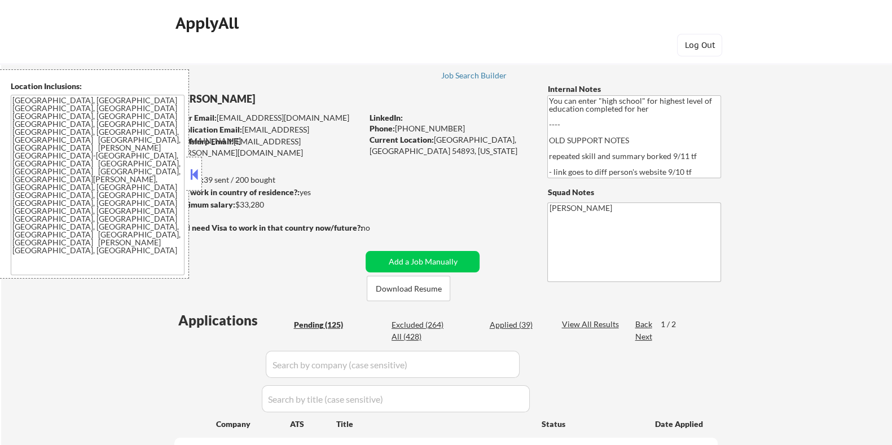
select select ""pending""
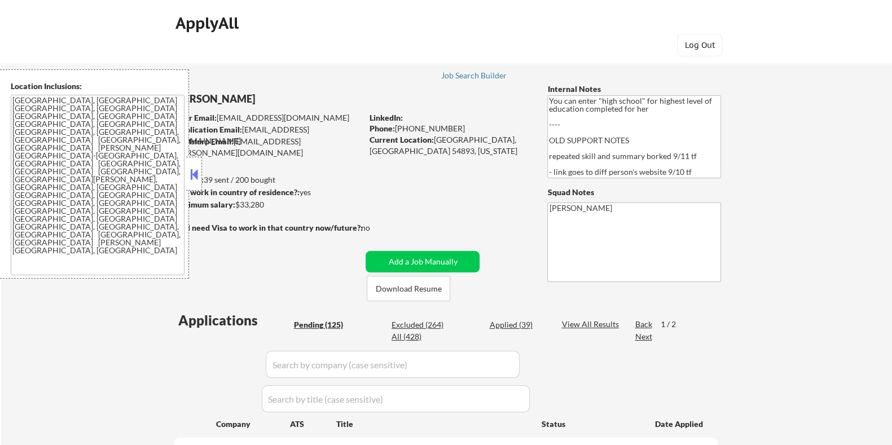
select select ""pending""
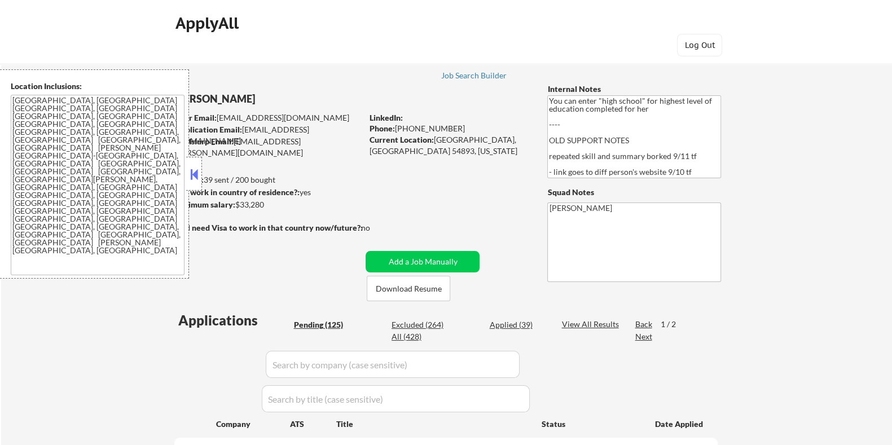
select select ""pending""
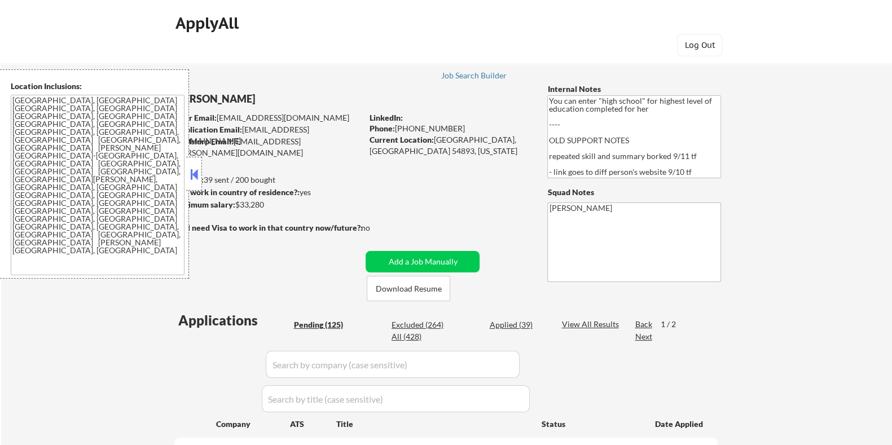
select select ""pending""
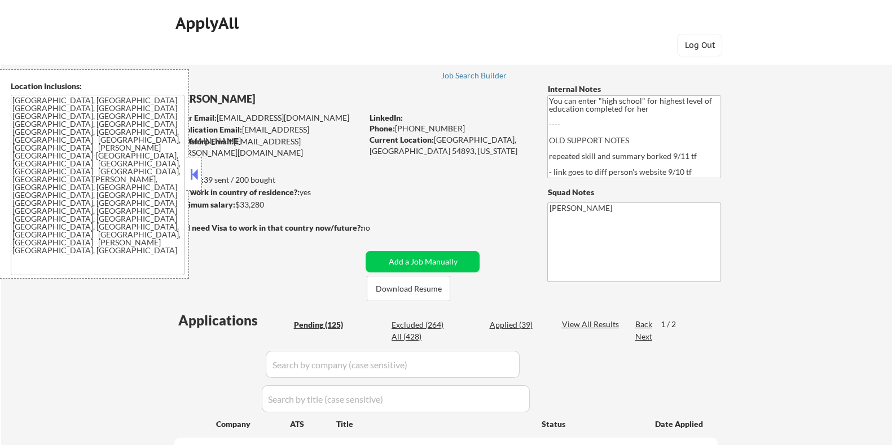
select select ""pending""
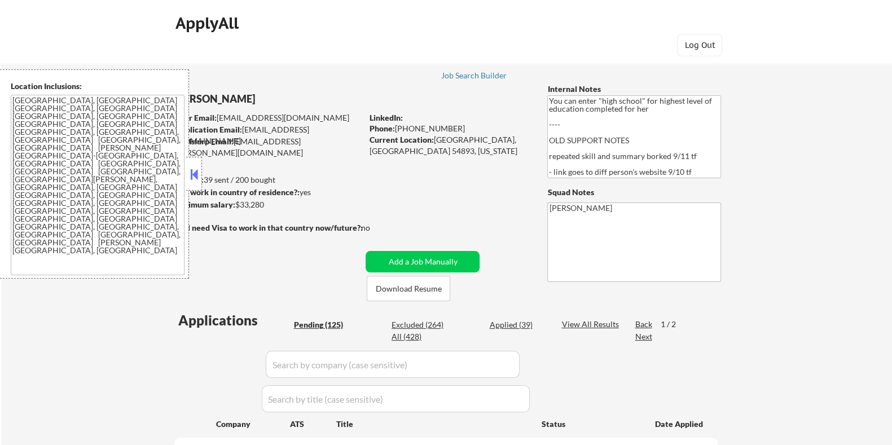
select select ""pending""
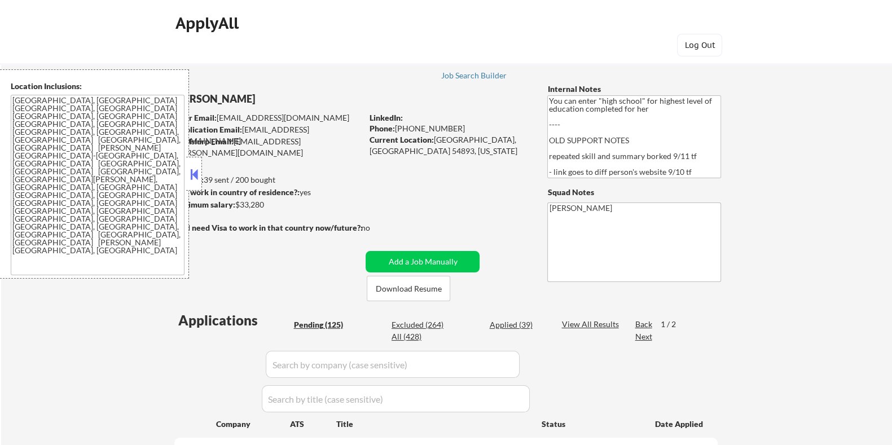
select select ""pending""
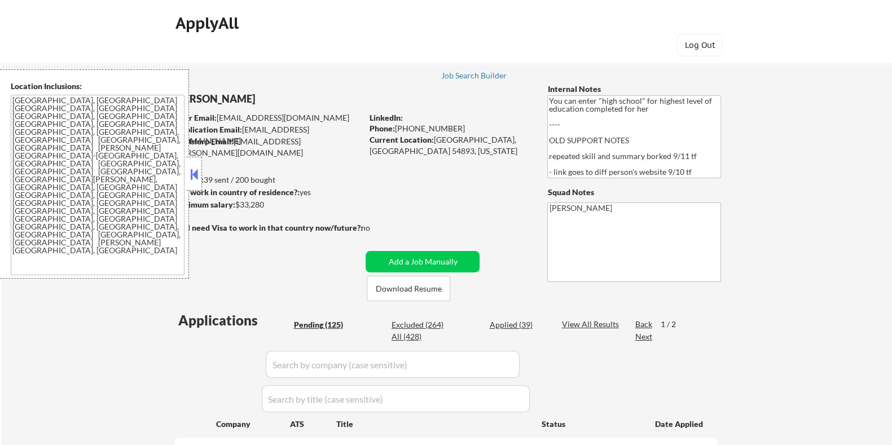
select select ""pending""
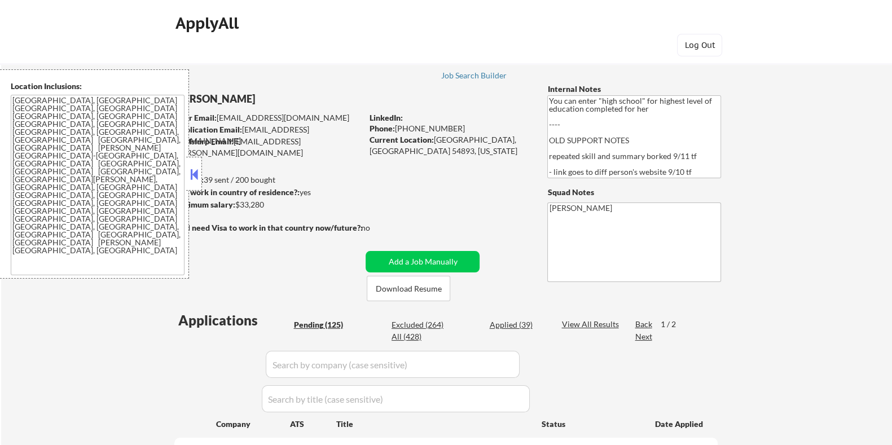
select select ""pending""
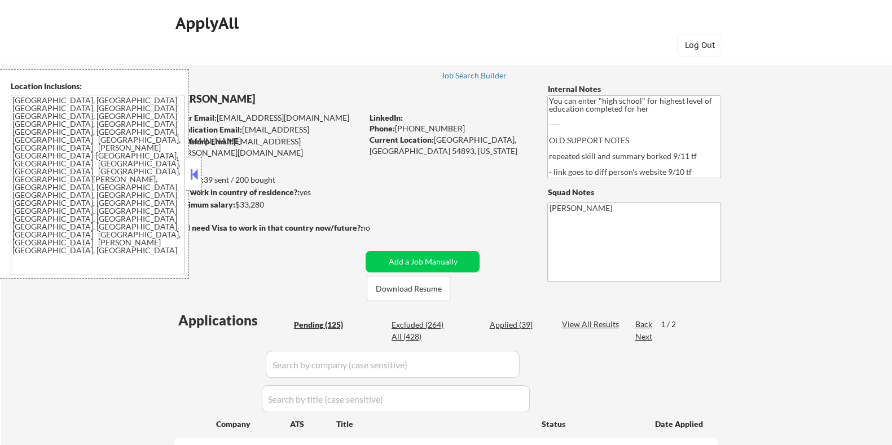
select select ""pending""
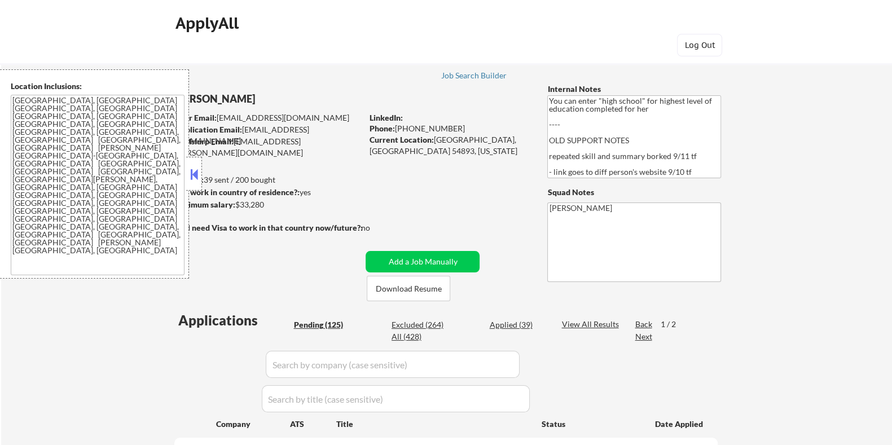
select select ""pending""
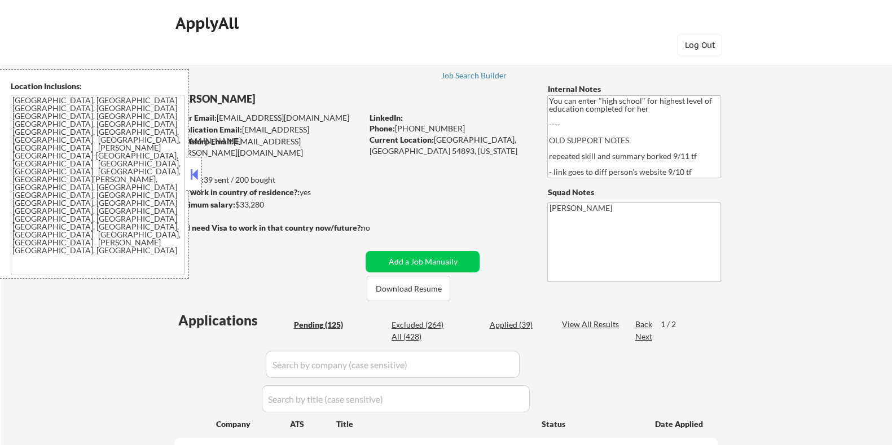
select select ""pending""
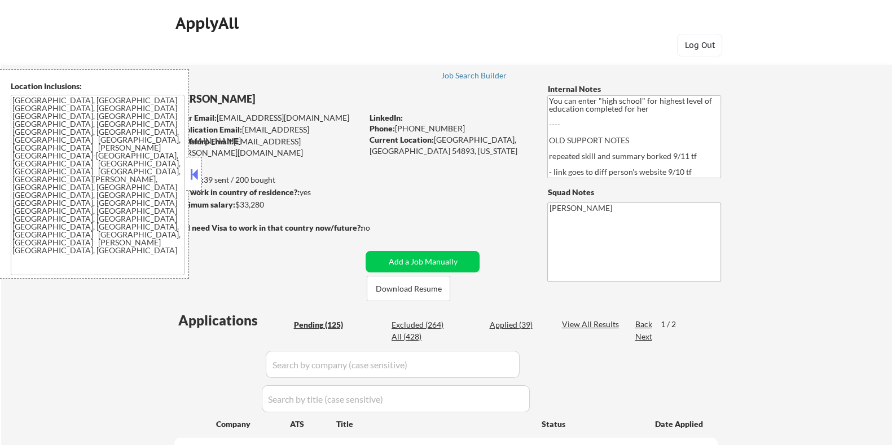
select select ""pending""
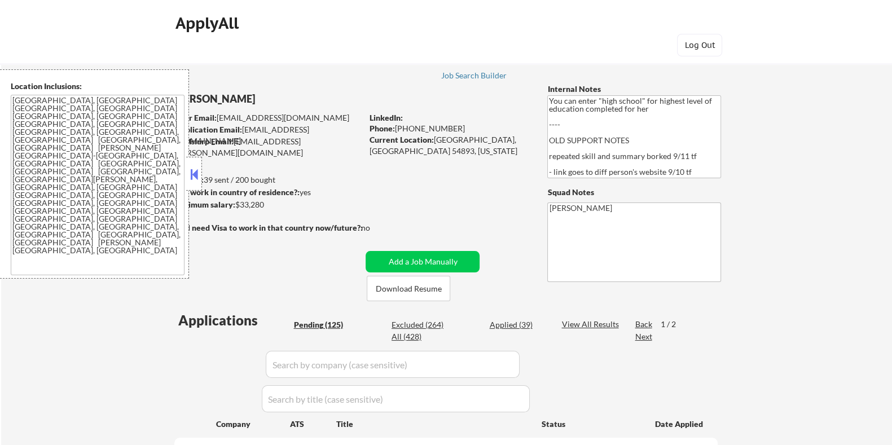
select select ""pending""
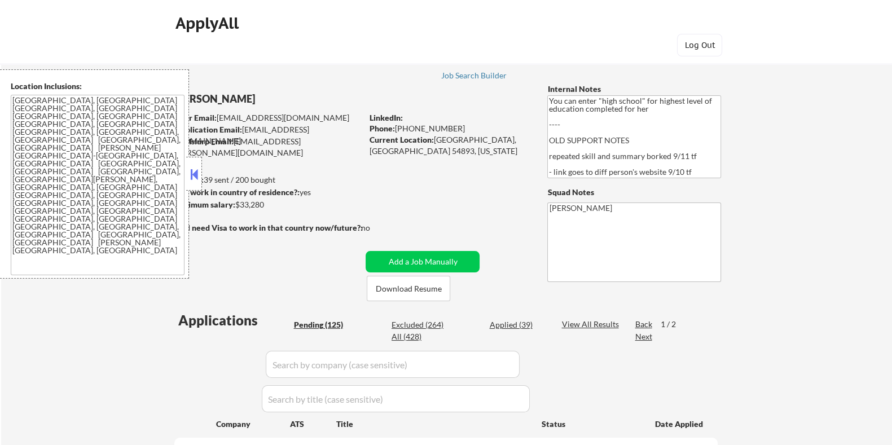
select select ""pending""
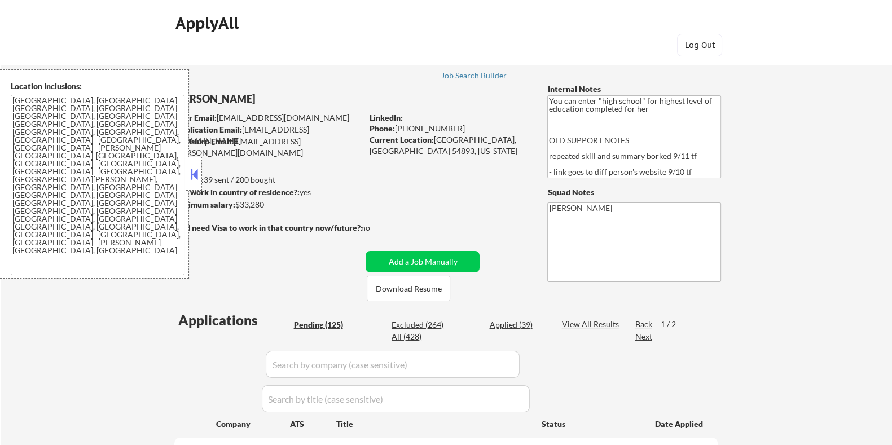
select select ""pending""
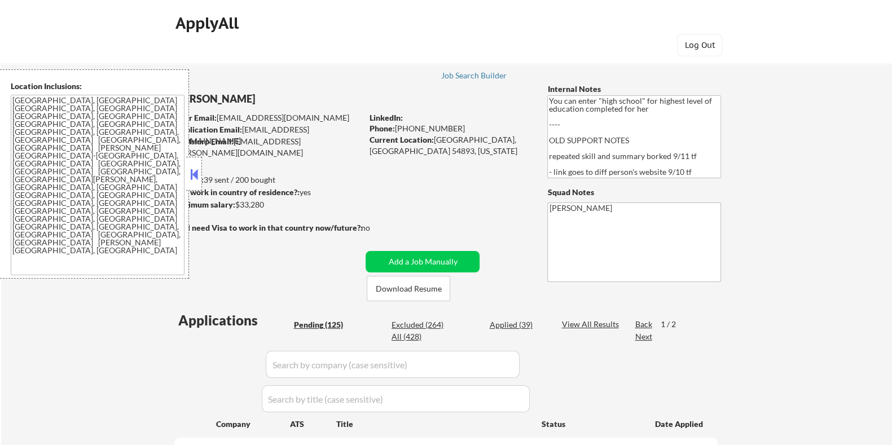
select select ""pending""
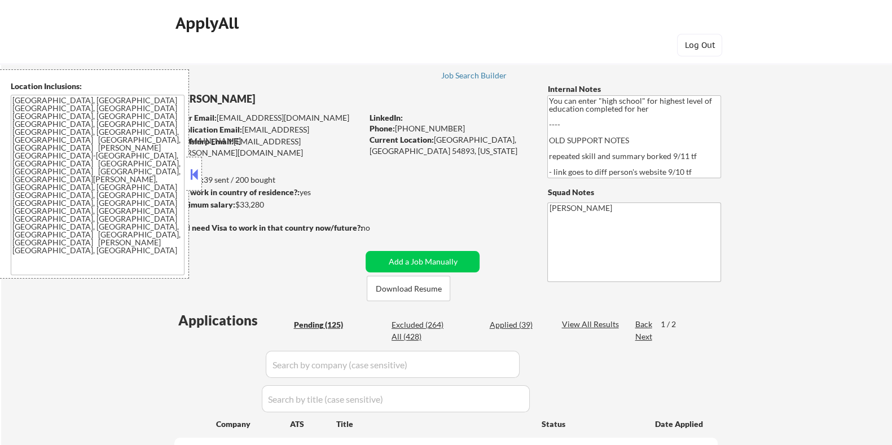
select select ""pending""
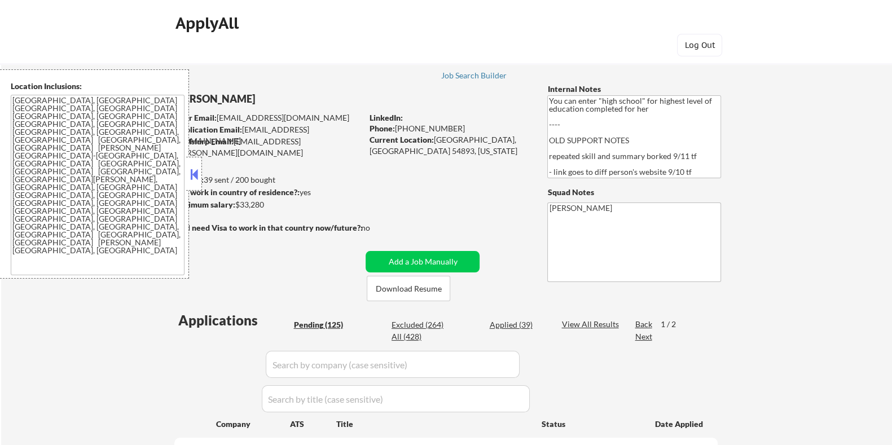
select select ""pending""
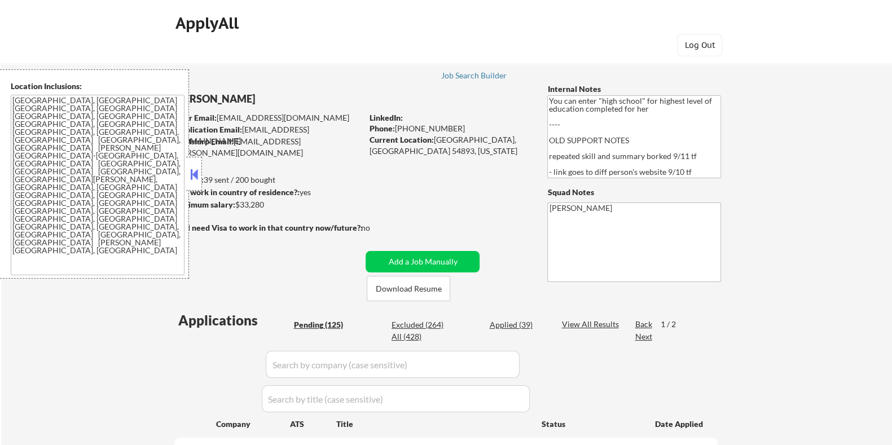
select select ""pending""
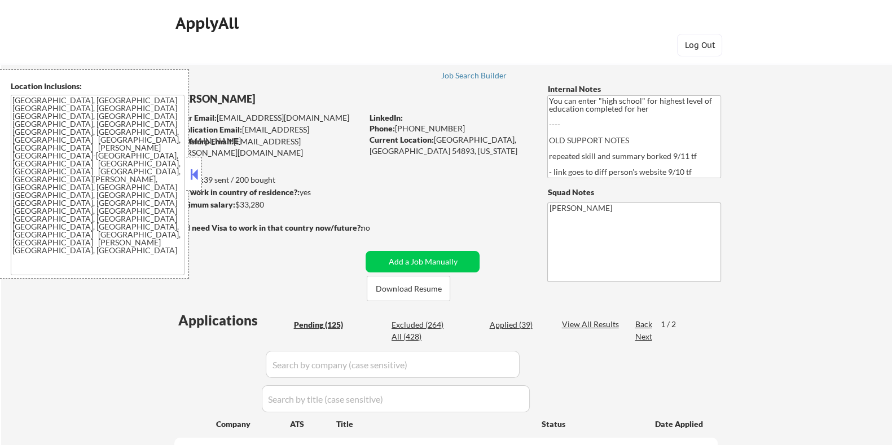
scroll to position [212, 0]
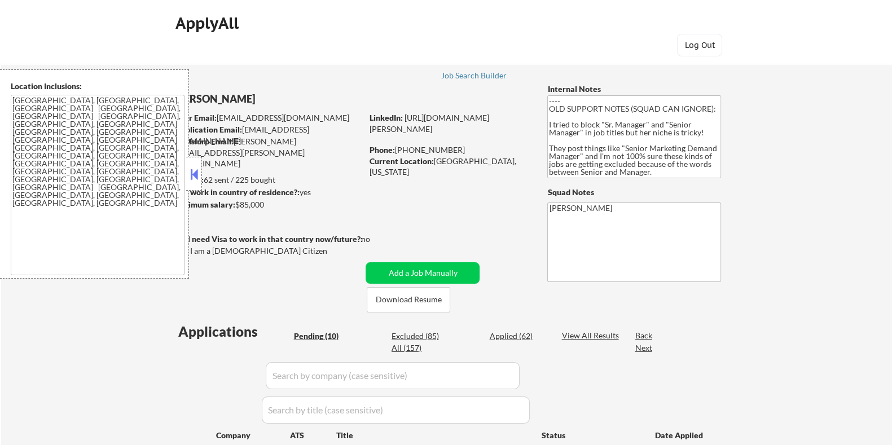
select select ""pending""
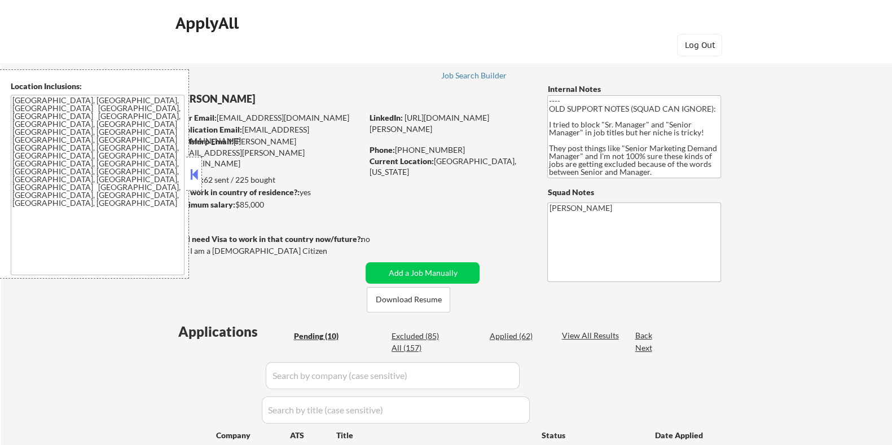
select select ""pending""
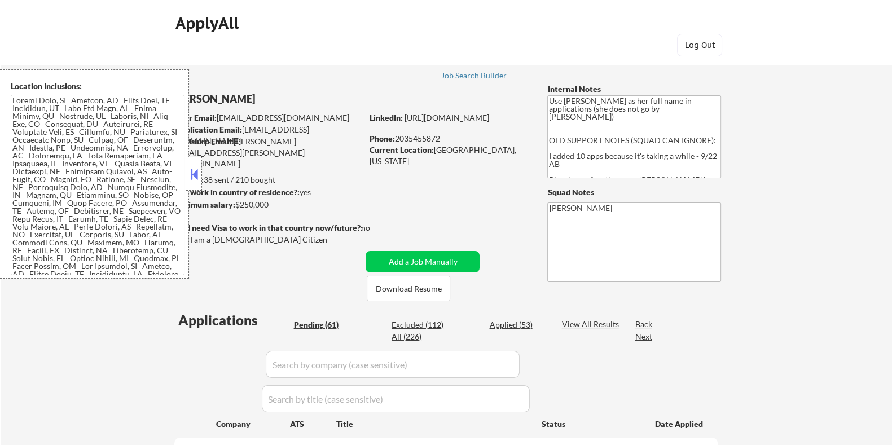
select select ""pending""
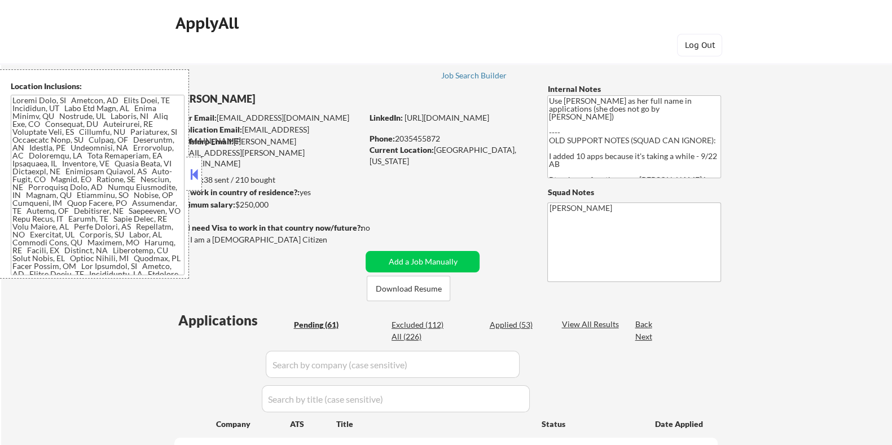
select select ""pending""
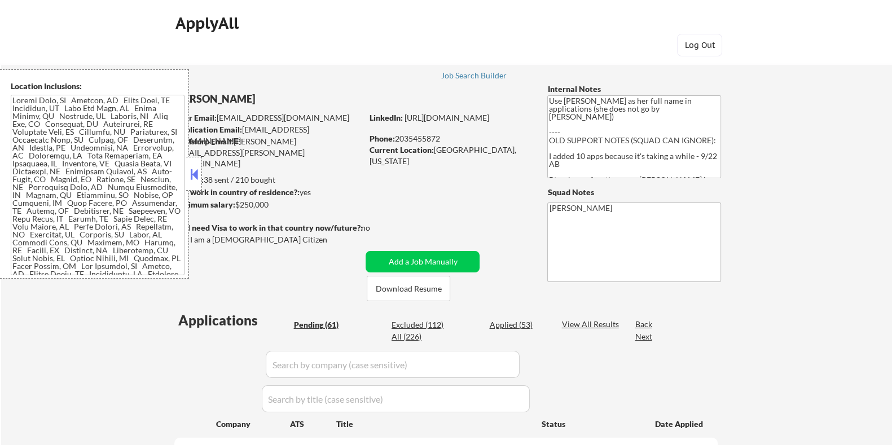
select select ""pending""
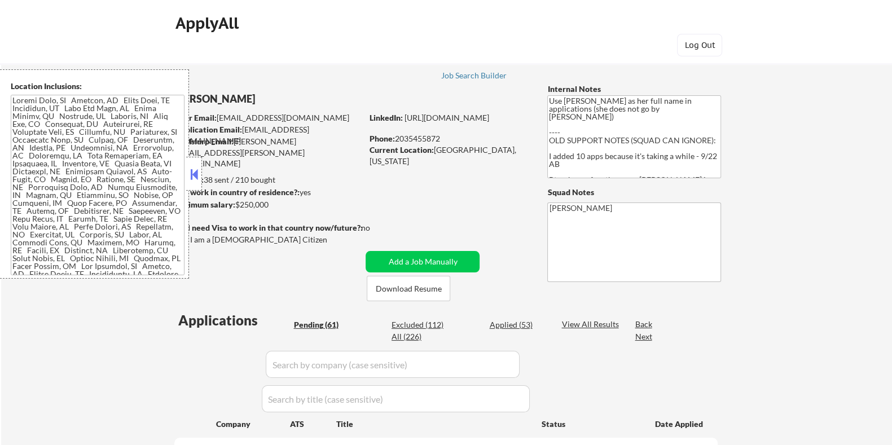
select select ""pending""
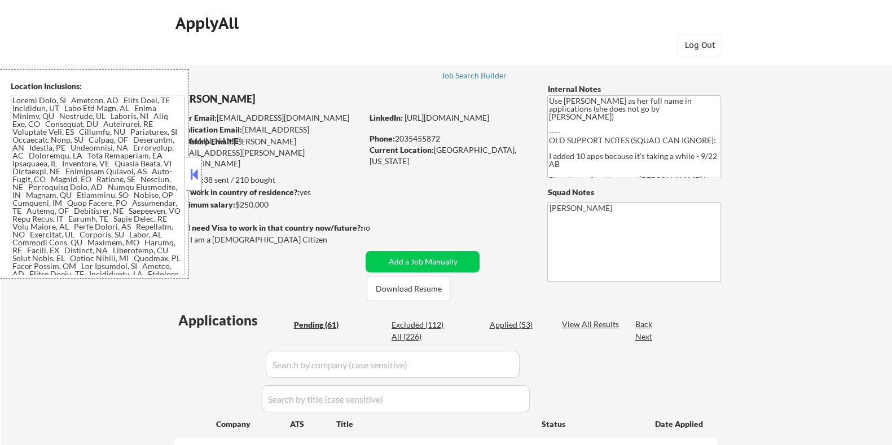
select select ""pending""
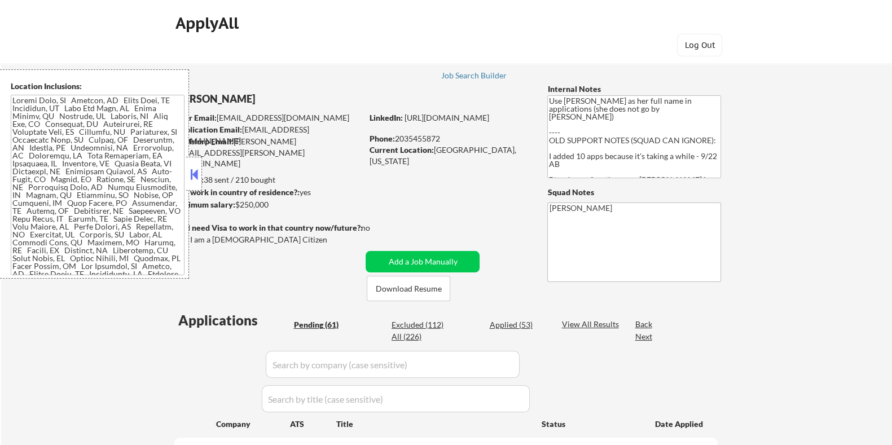
select select ""pending""
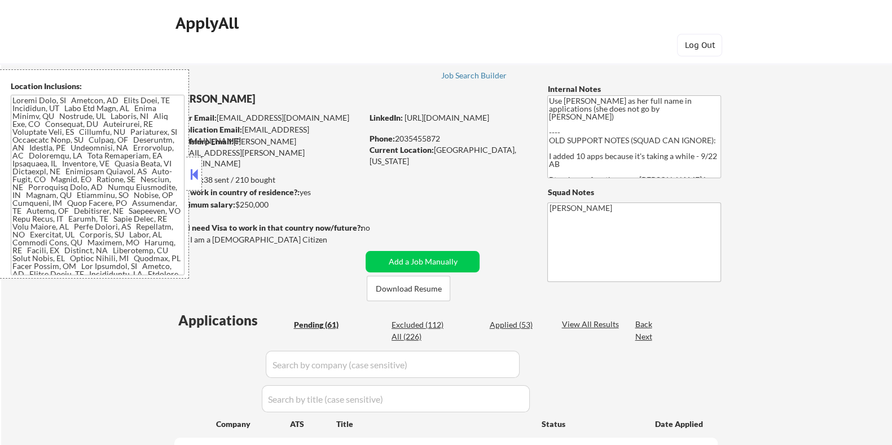
select select ""pending""
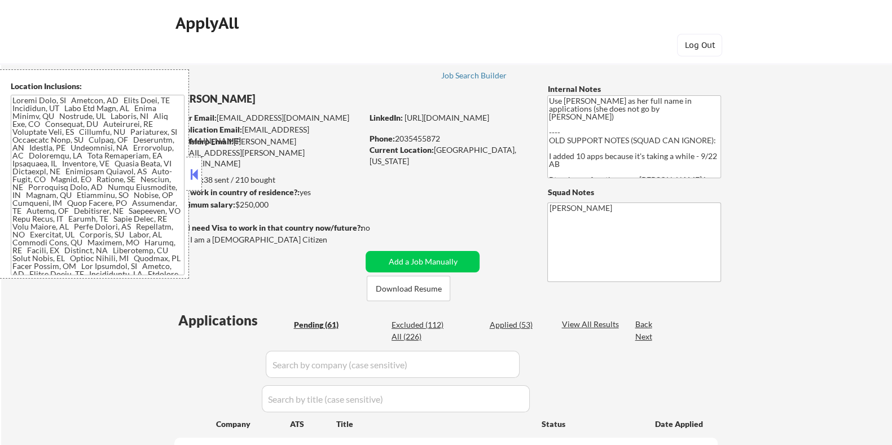
select select ""pending""
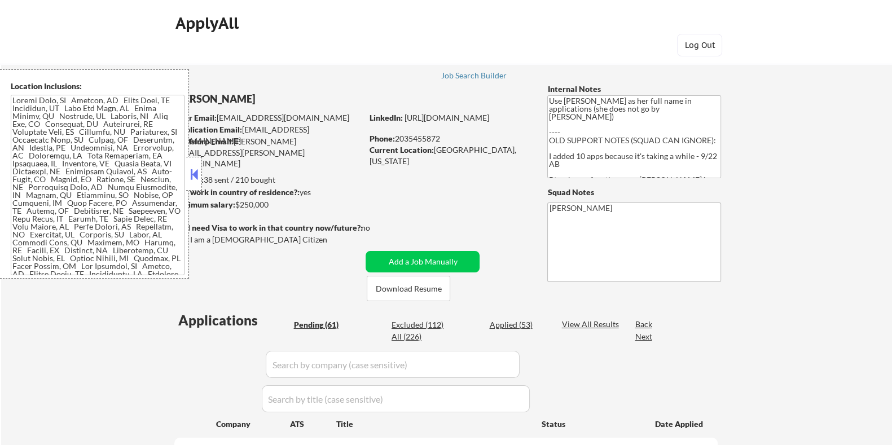
select select ""pending""
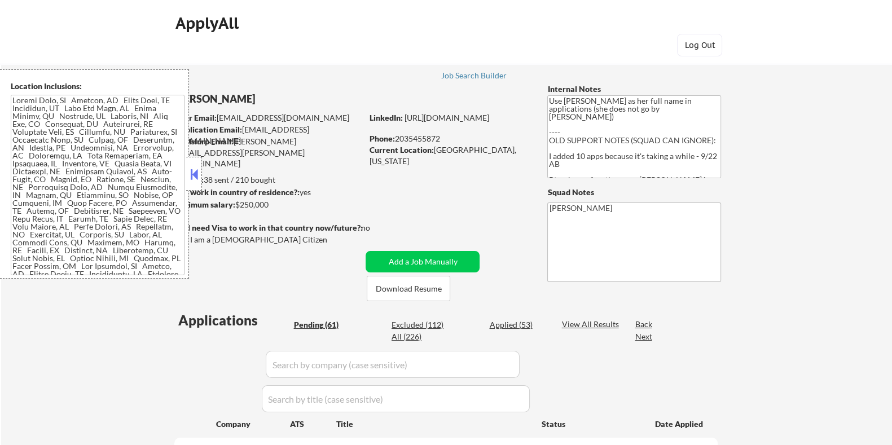
select select ""pending""
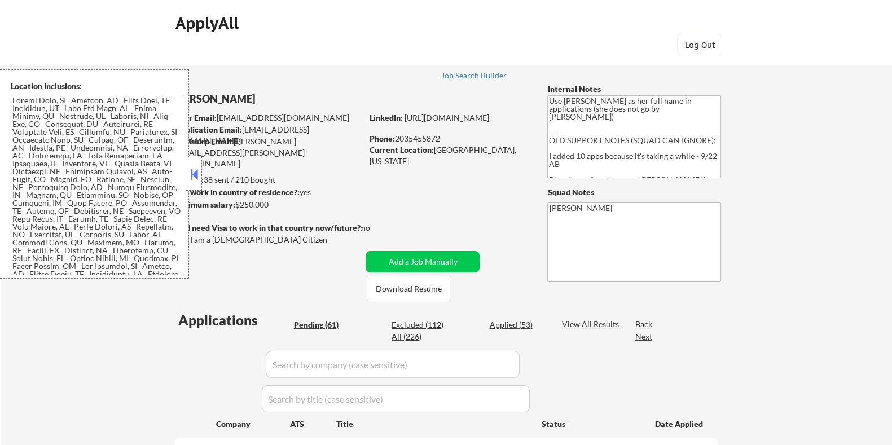
select select ""pending""
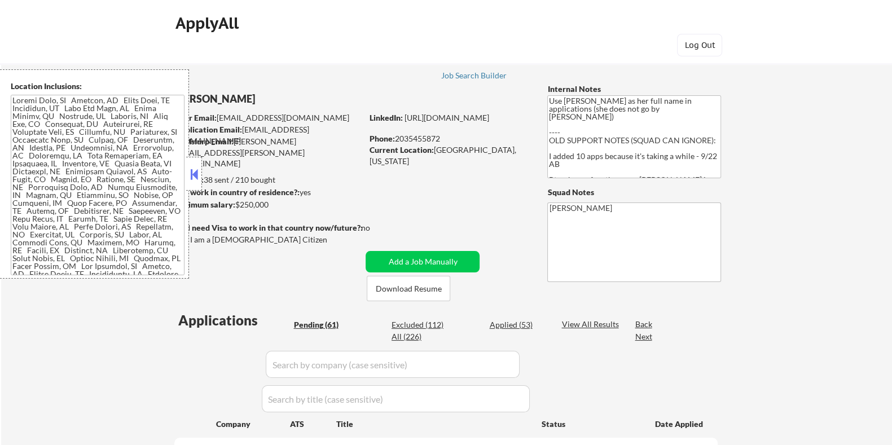
select select ""pending""
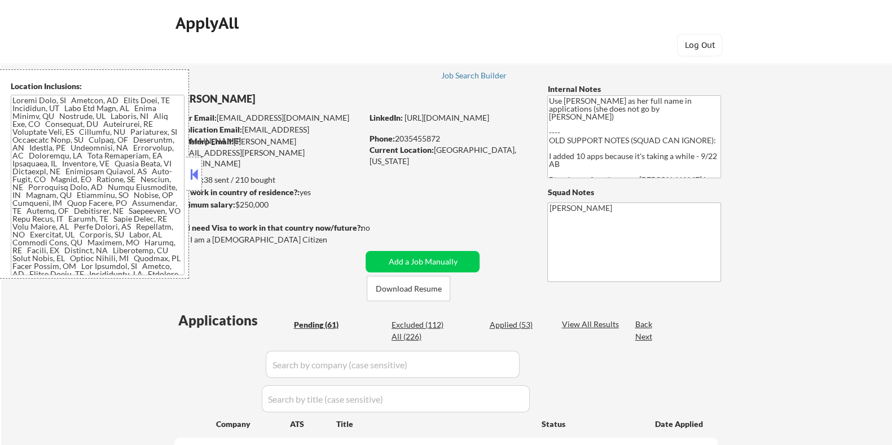
select select ""pending""
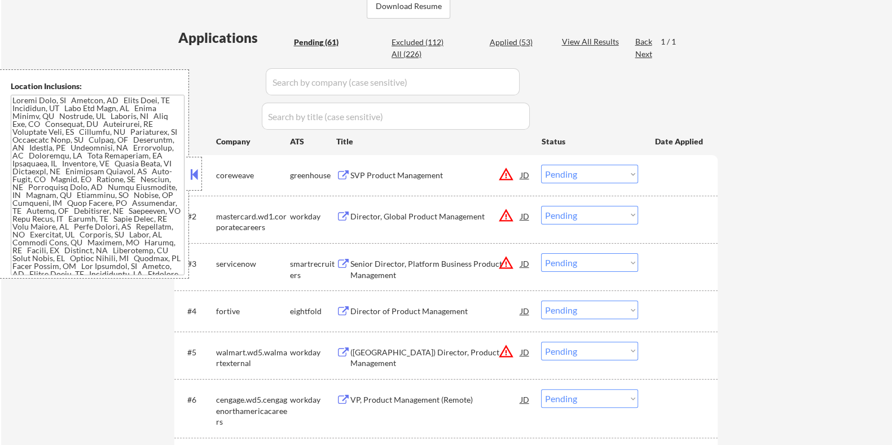
scroll to position [353, 0]
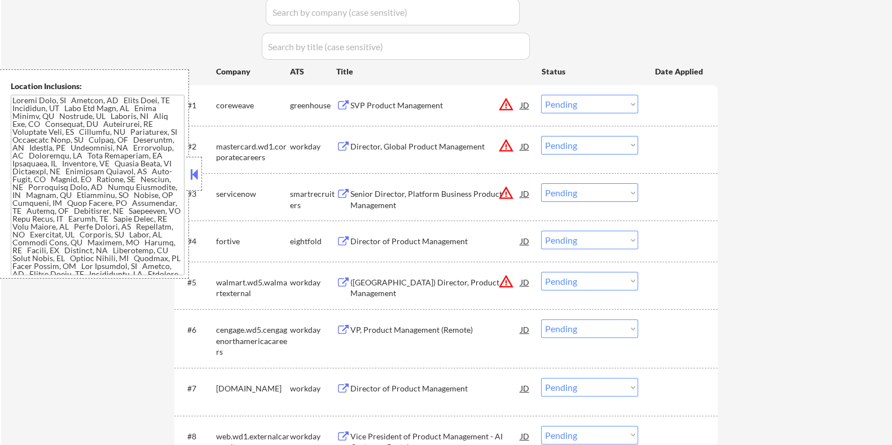
click at [412, 245] on div "Director of Product Management" at bounding box center [435, 241] width 170 height 11
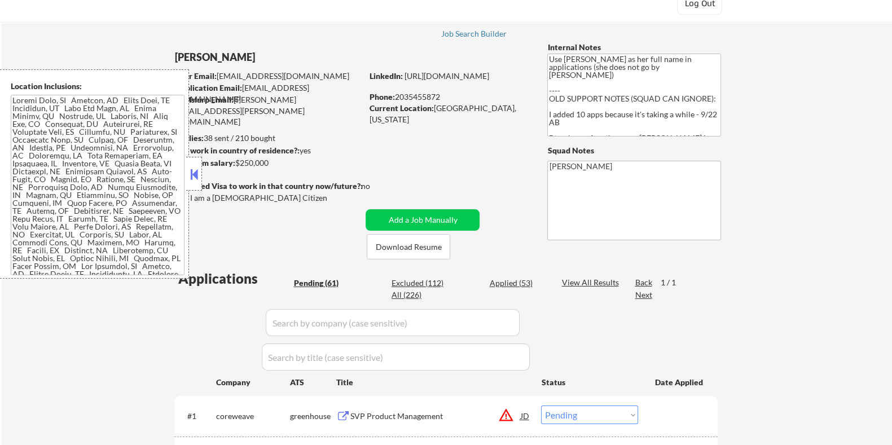
scroll to position [0, 0]
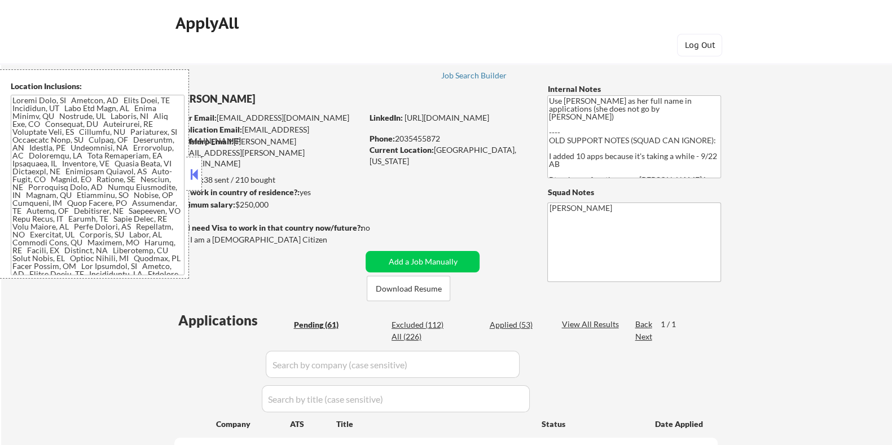
click at [190, 175] on button at bounding box center [194, 174] width 12 height 17
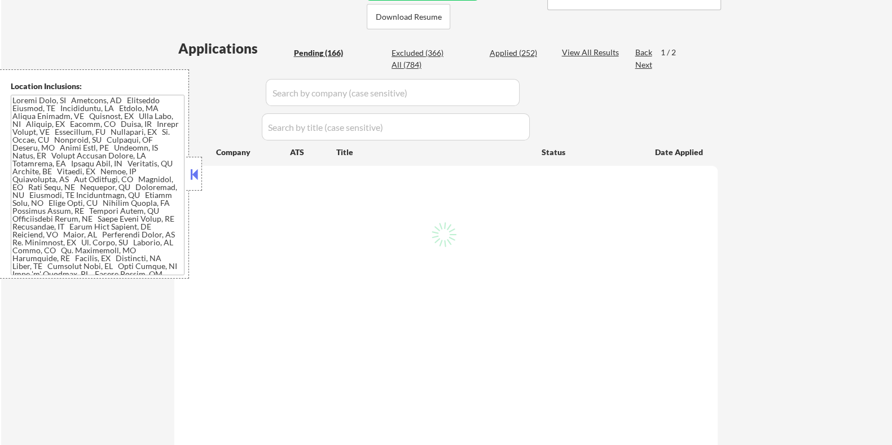
scroll to position [282, 0]
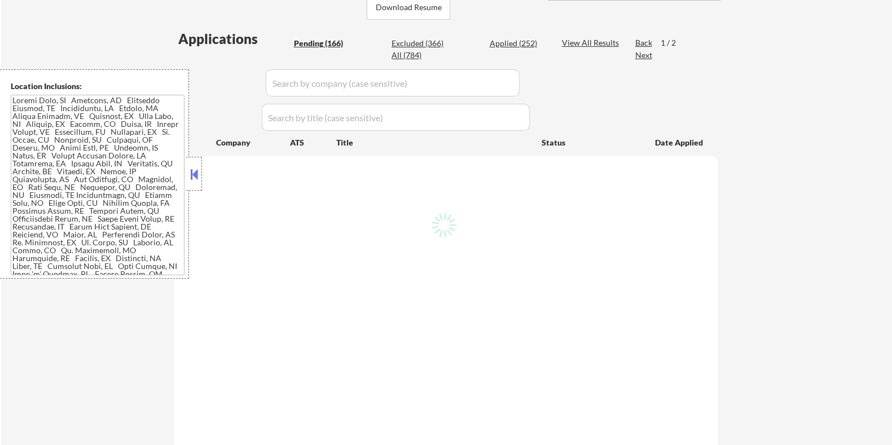
select select ""pending""
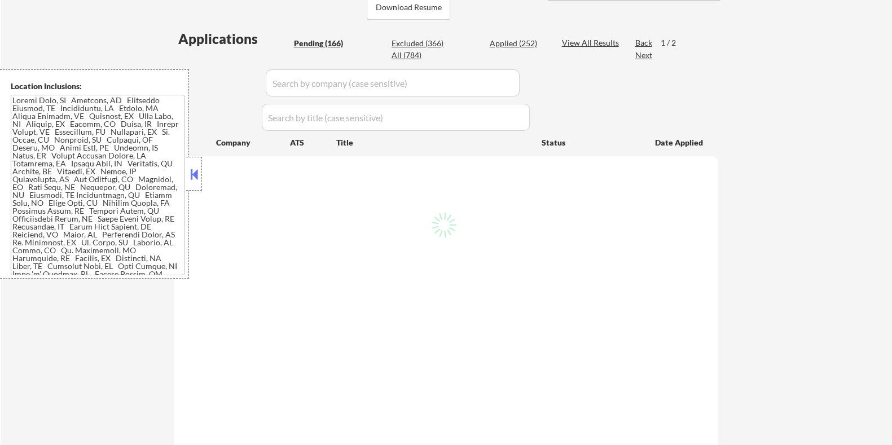
select select ""pending""
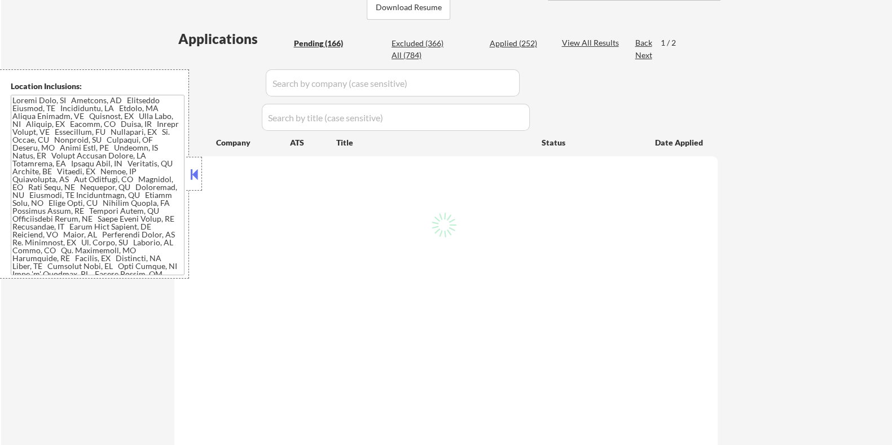
select select ""pending""
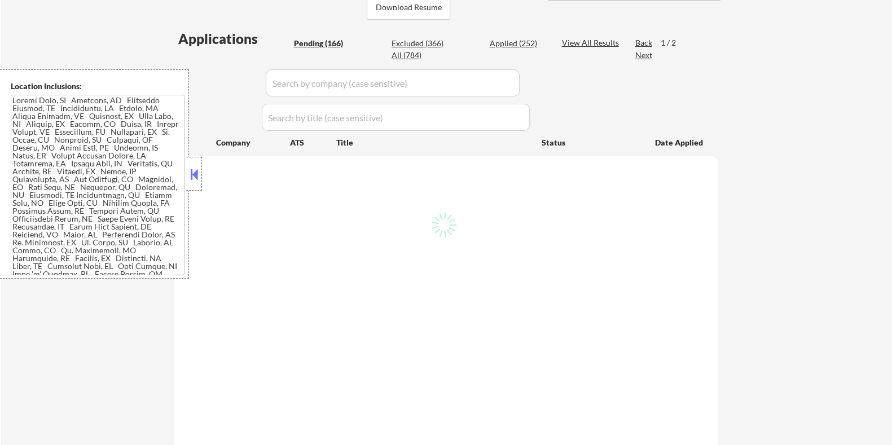
select select ""pending""
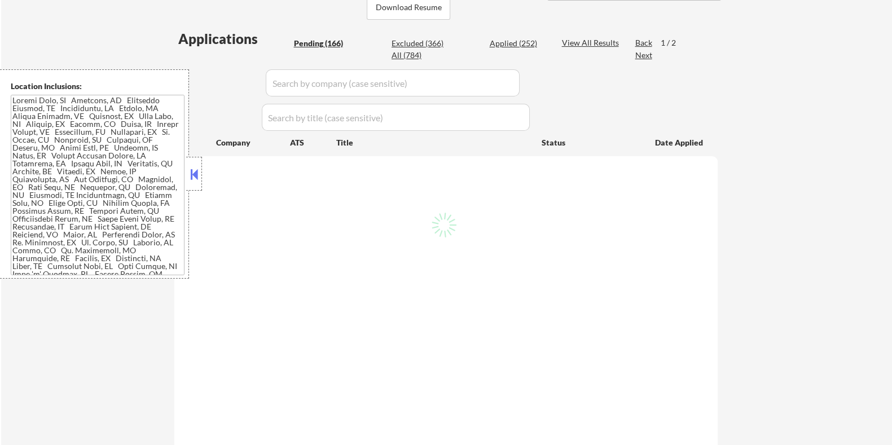
select select ""pending""
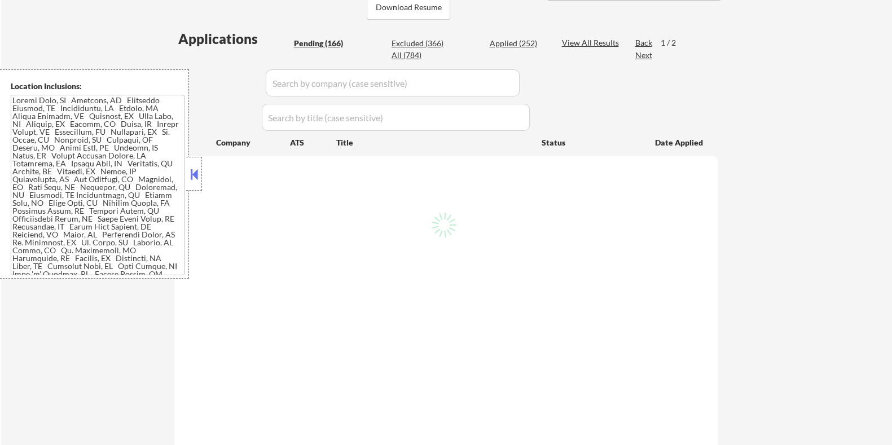
select select ""pending""
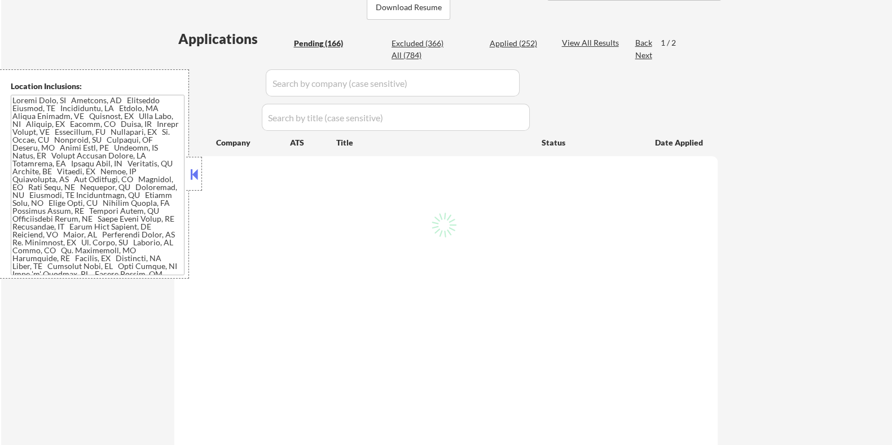
select select ""pending""
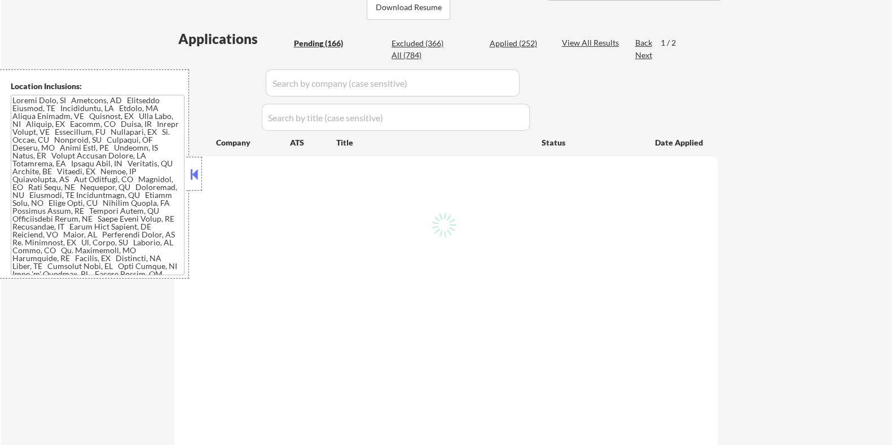
select select ""pending""
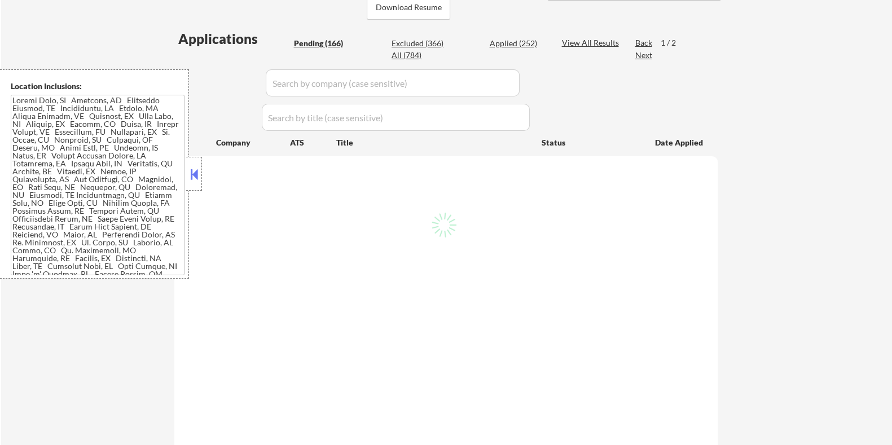
select select ""pending""
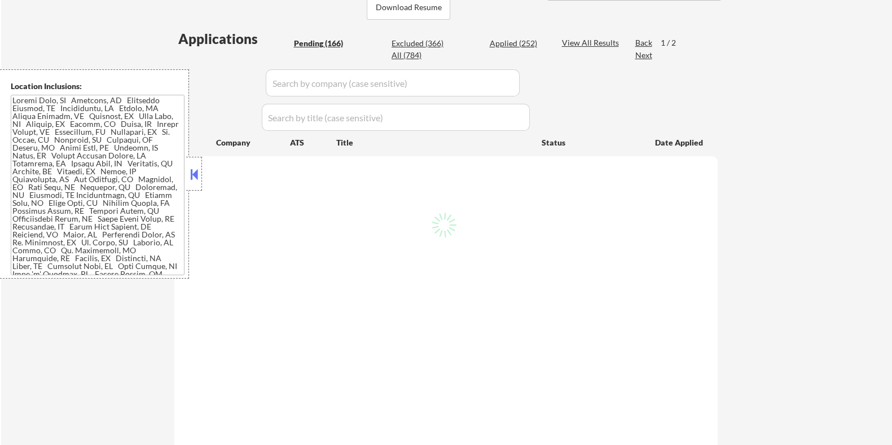
select select ""pending""
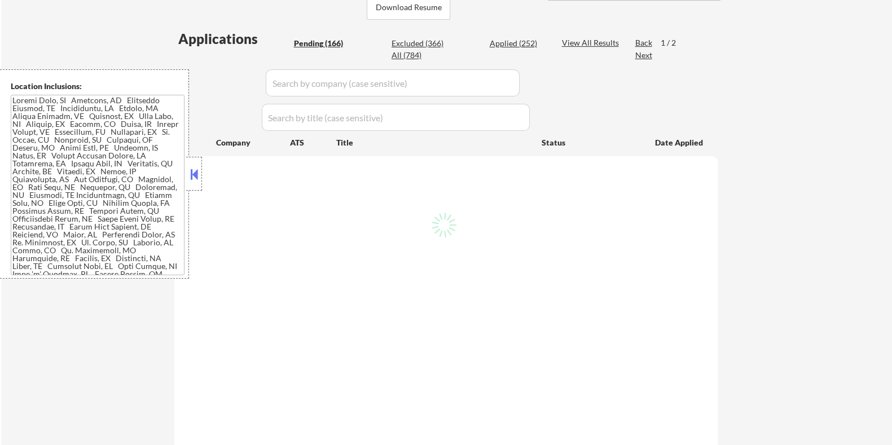
select select ""pending""
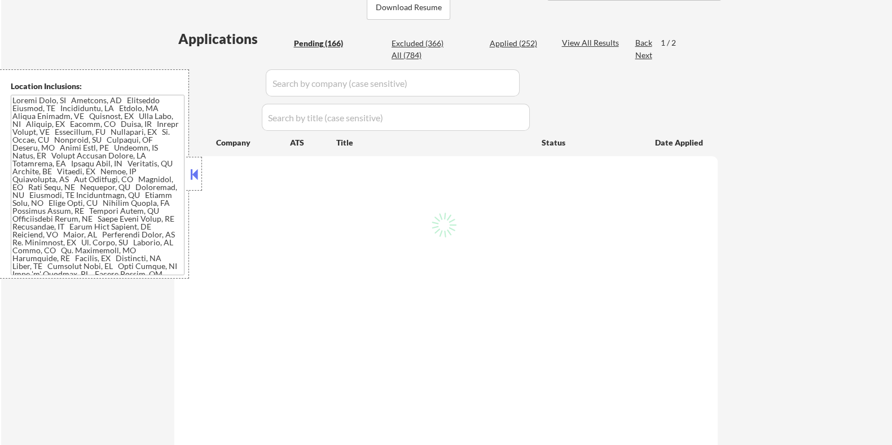
select select ""pending""
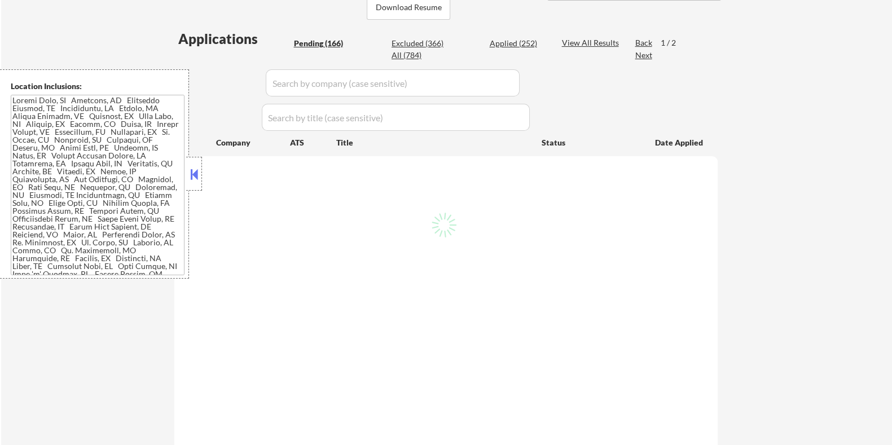
select select ""pending""
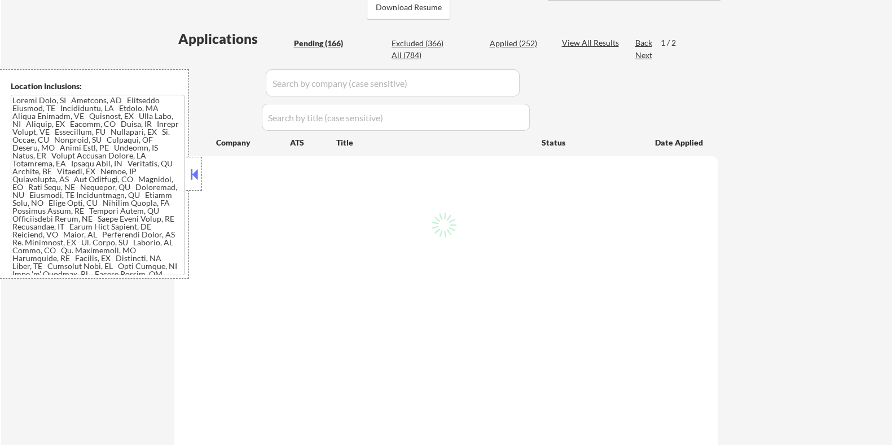
select select ""pending""
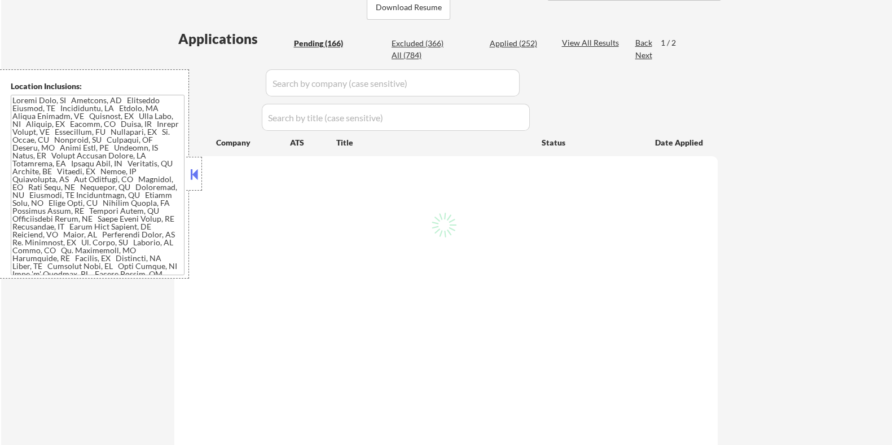
select select ""pending""
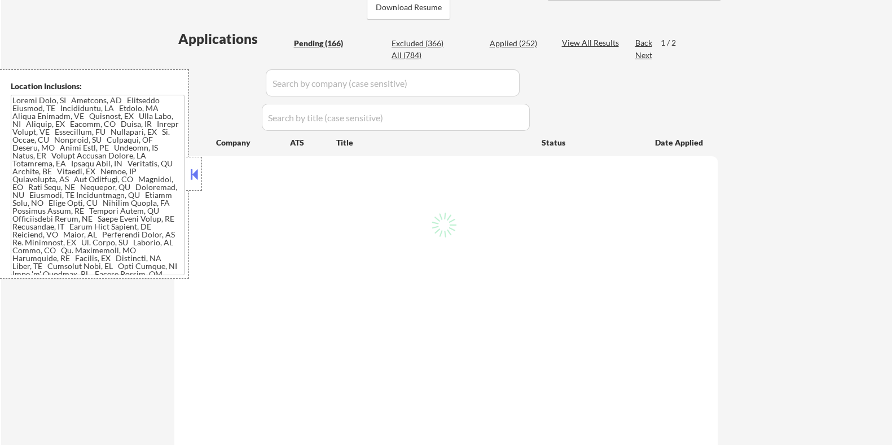
select select ""pending""
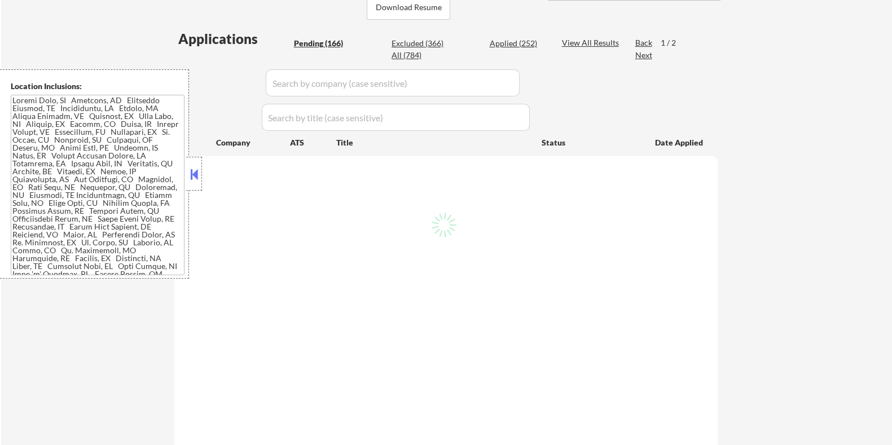
select select ""pending""
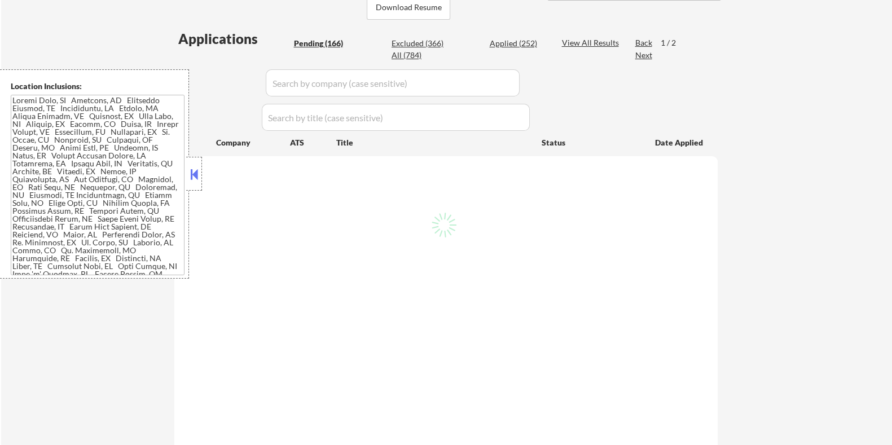
select select ""pending""
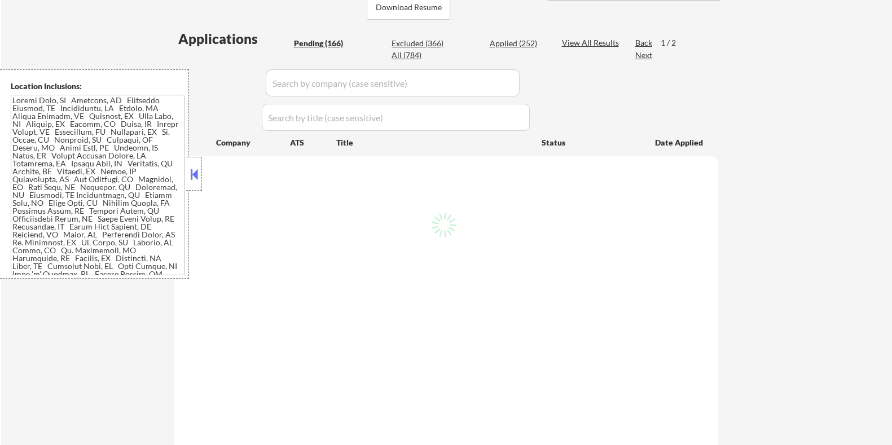
select select ""pending""
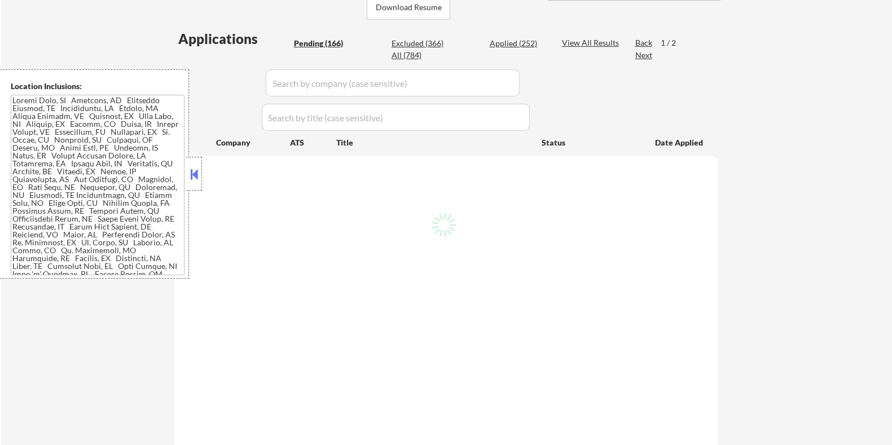
select select ""pending""
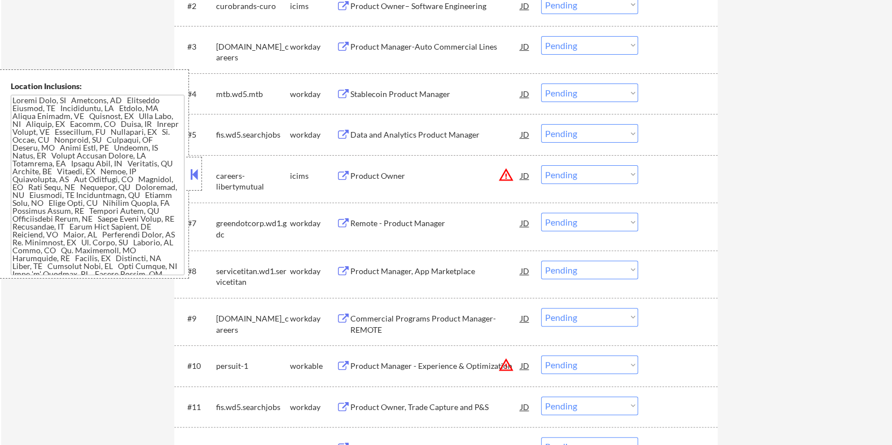
scroll to position [705, 0]
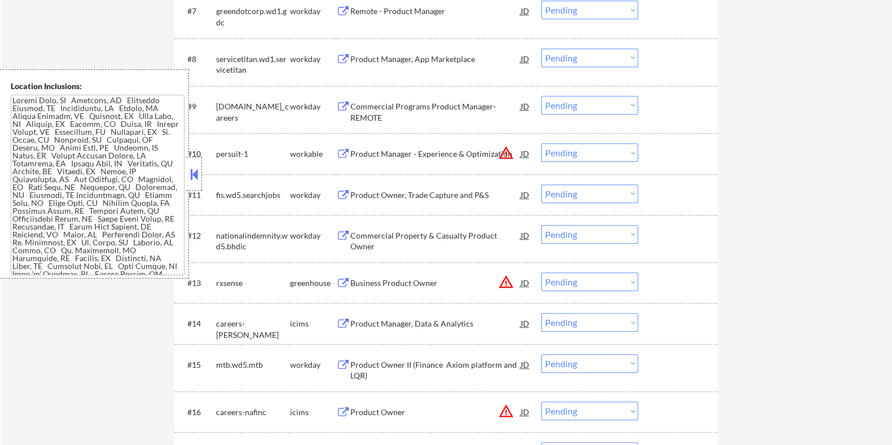
click at [377, 153] on div "Product Manager - Experience & Optimization" at bounding box center [435, 153] width 170 height 11
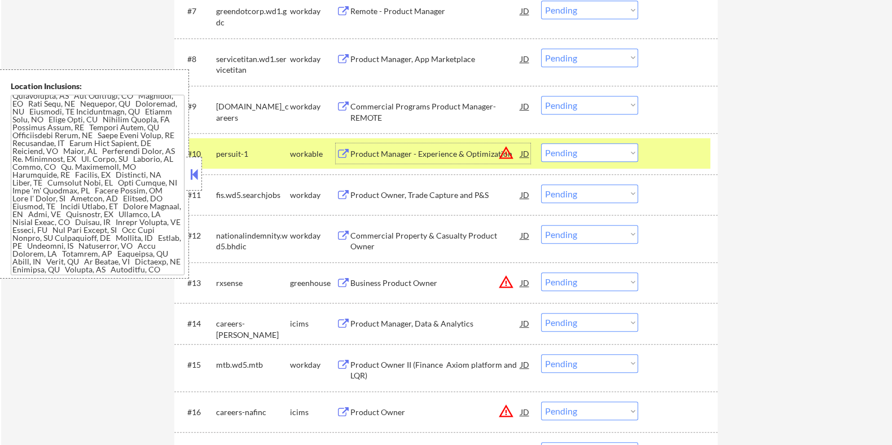
scroll to position [91, 0]
